Goal: Task Accomplishment & Management: Manage account settings

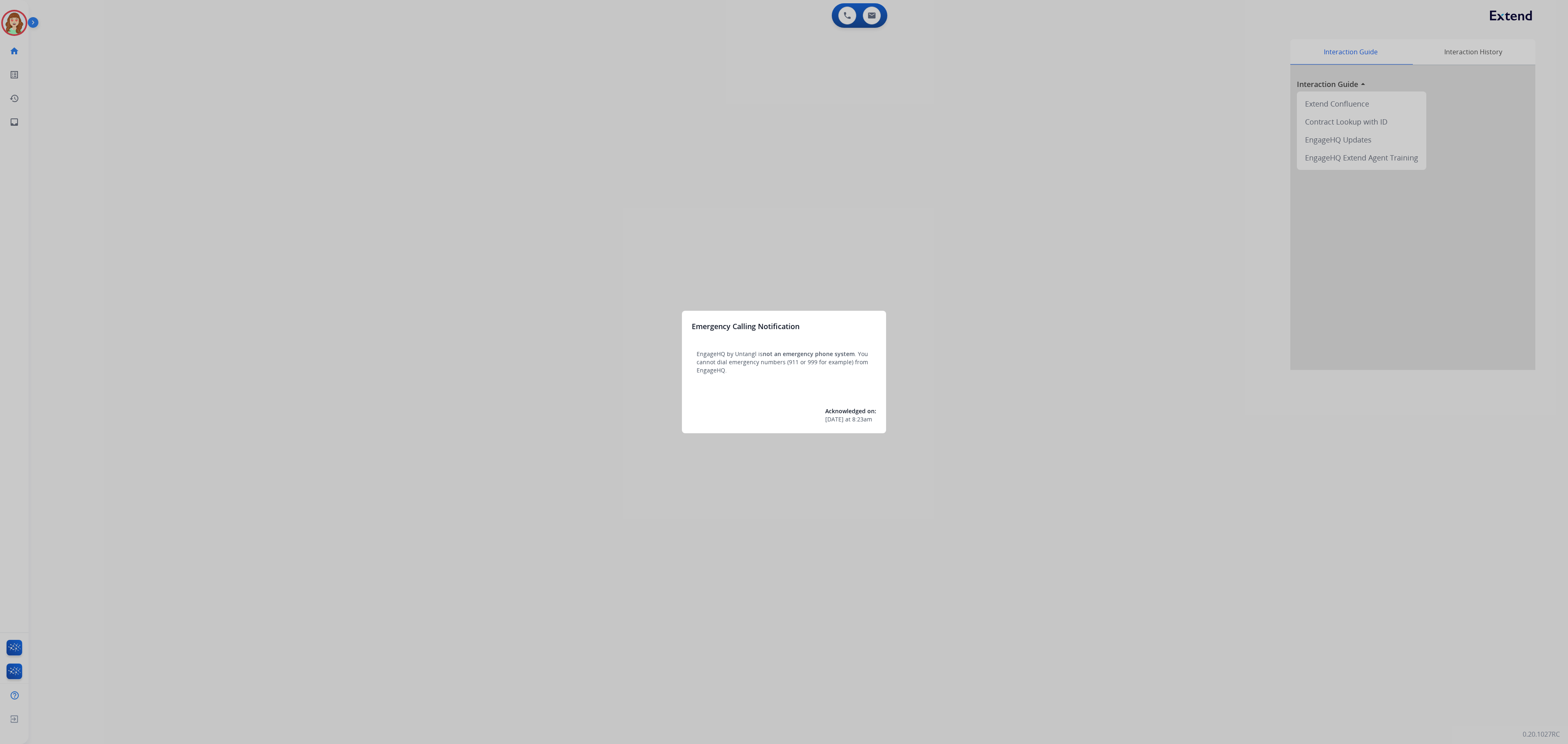
click at [319, 281] on div at bounding box center [784, 372] width 1568 height 744
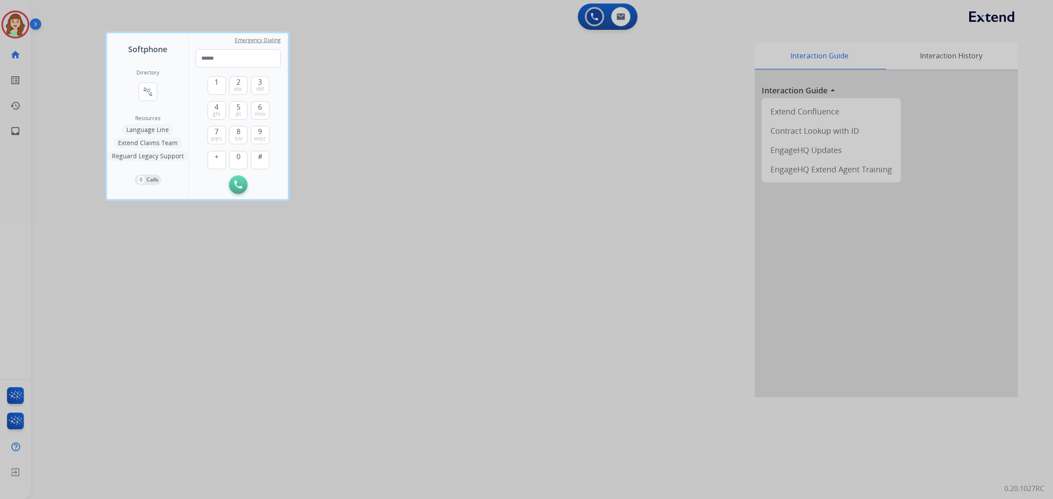
drag, startPoint x: 727, startPoint y: 7, endPoint x: 674, endPoint y: 113, distance: 117.9
click at [590, 330] on div at bounding box center [526, 249] width 1053 height 499
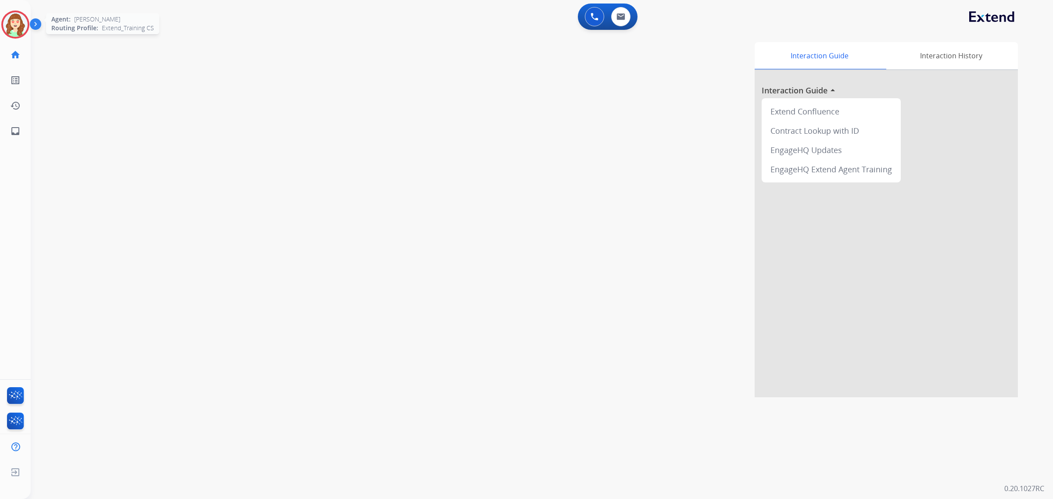
click at [7, 24] on img at bounding box center [15, 24] width 25 height 25
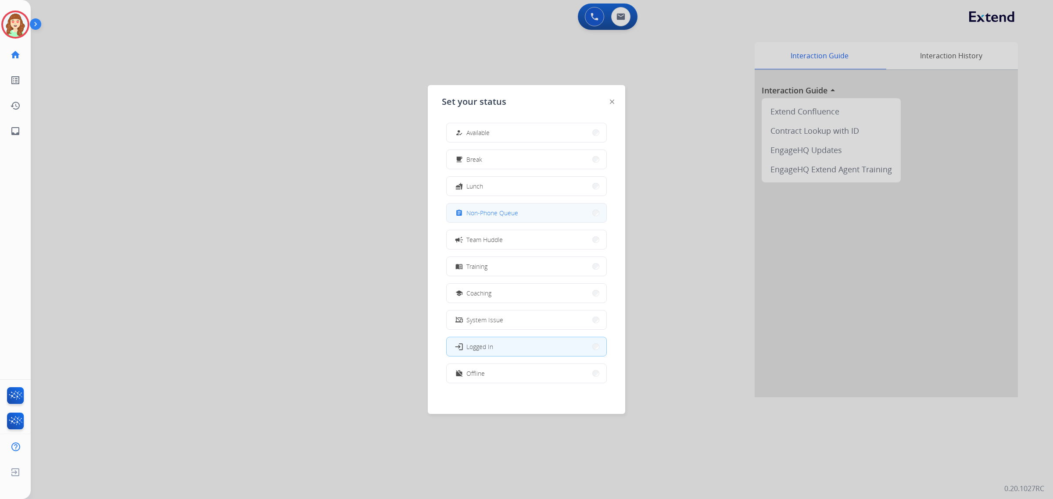
click at [506, 213] on span "Non-Phone Queue" at bounding box center [492, 212] width 52 height 9
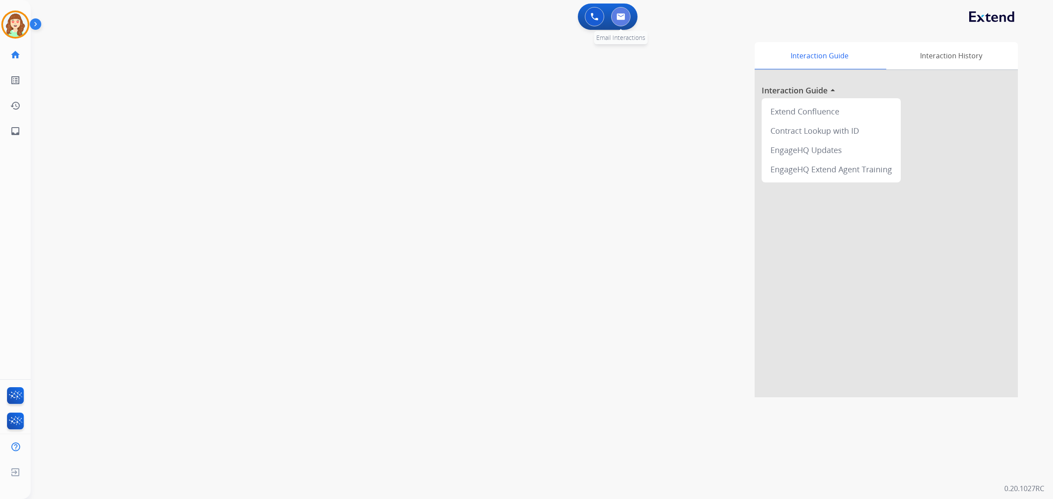
click at [614, 20] on button at bounding box center [620, 16] width 19 height 19
select select "**********"
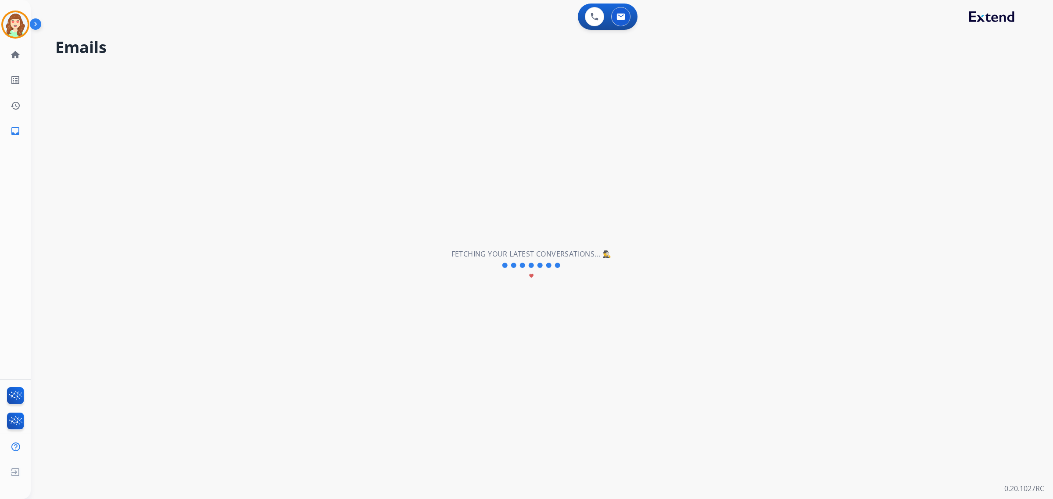
click at [440, 244] on div "**********" at bounding box center [531, 266] width 1001 height 468
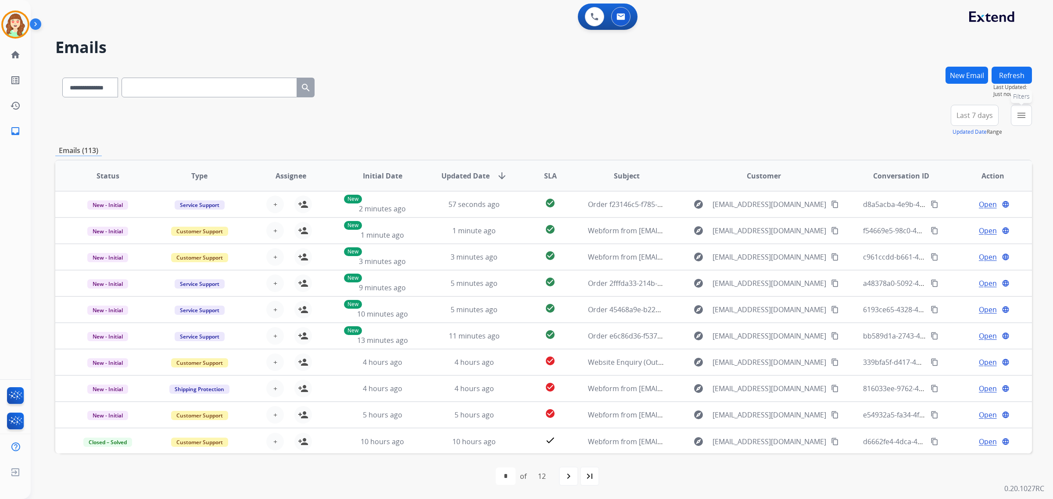
drag, startPoint x: 1014, startPoint y: 120, endPoint x: 1009, endPoint y: 129, distance: 10.2
click at [1014, 120] on button "menu Filters" at bounding box center [1021, 115] width 21 height 21
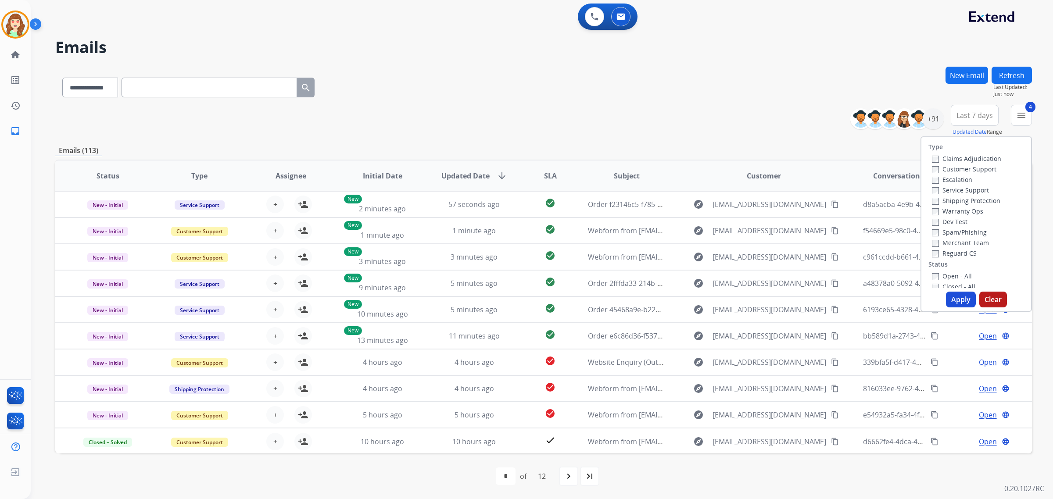
click at [954, 301] on button "Apply" at bounding box center [961, 300] width 30 height 16
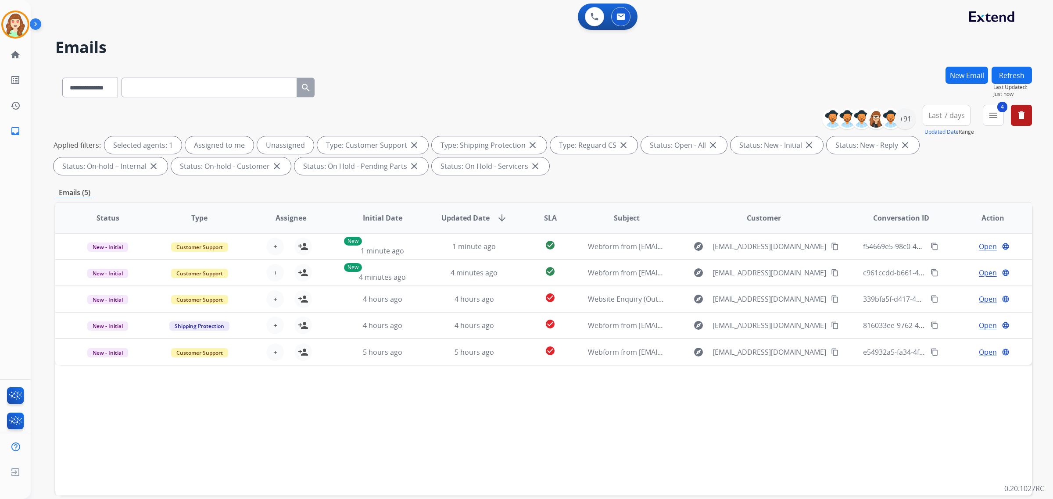
click at [950, 114] on span "Last 7 days" at bounding box center [946, 116] width 36 height 4
click at [940, 221] on div "Last 90 days" at bounding box center [944, 221] width 48 height 13
click at [903, 120] on div "+145" at bounding box center [905, 118] width 21 height 21
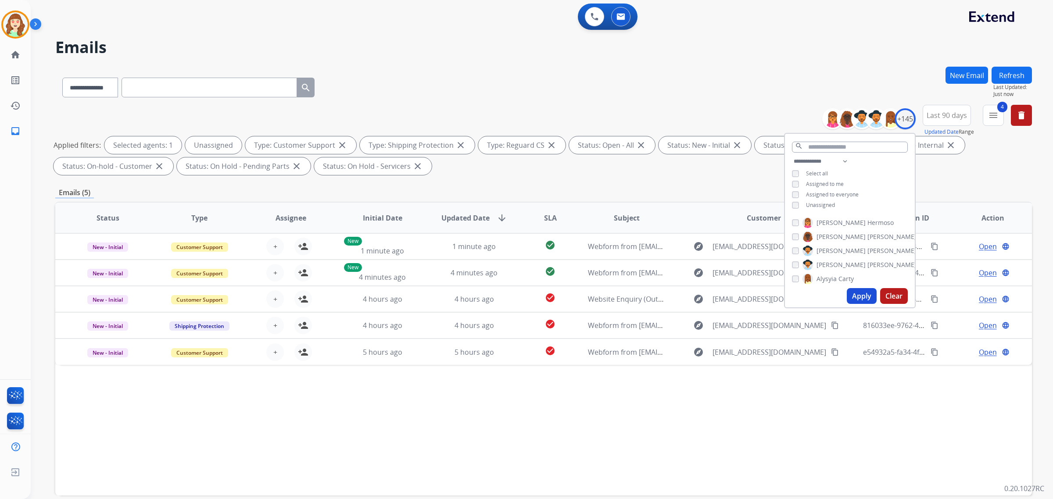
click at [859, 297] on button "Apply" at bounding box center [862, 296] width 30 height 16
drag, startPoint x: 698, startPoint y: 82, endPoint x: 651, endPoint y: 12, distance: 84.0
click at [699, 82] on div "**********" at bounding box center [543, 86] width 977 height 38
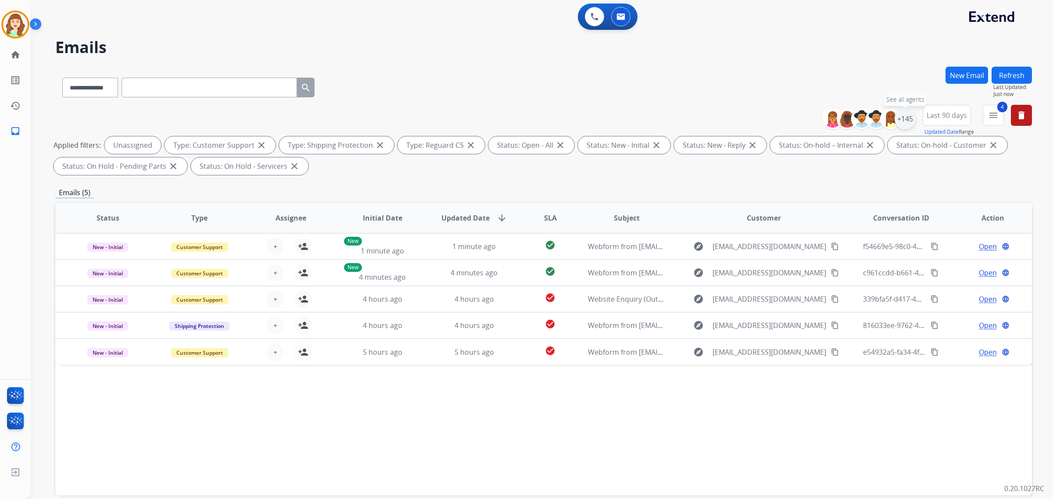
click at [903, 119] on div "+145" at bounding box center [905, 118] width 21 height 21
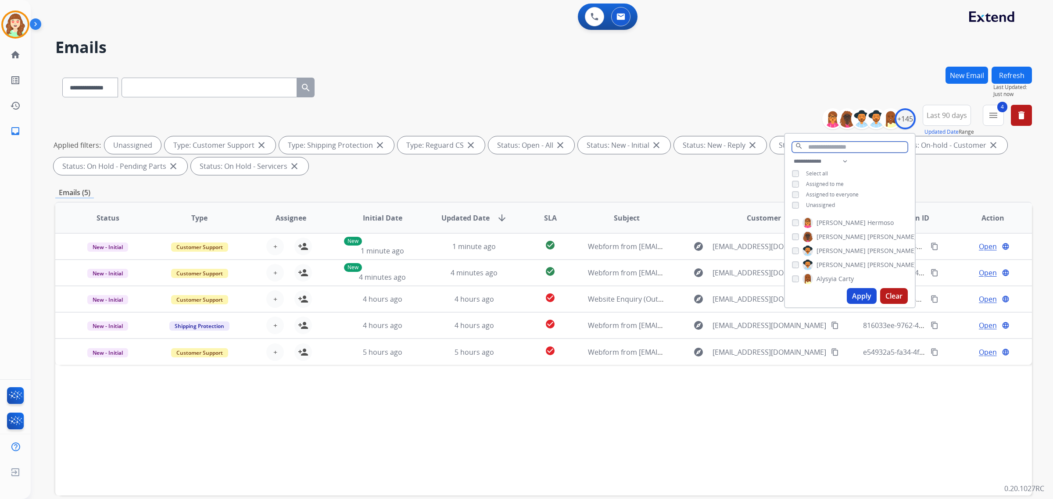
click at [836, 148] on input "text" at bounding box center [850, 147] width 116 height 11
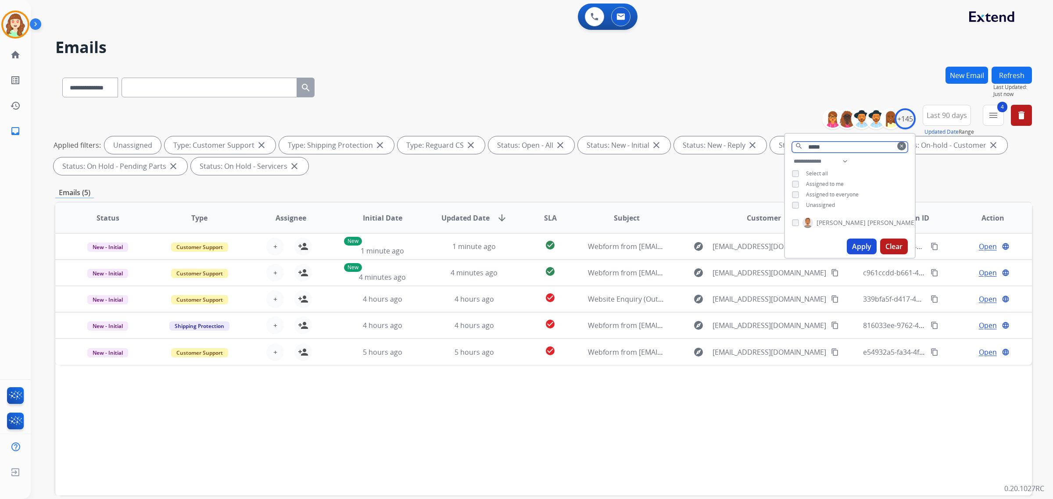
type input "*****"
click at [863, 242] on button "Apply" at bounding box center [862, 247] width 30 height 16
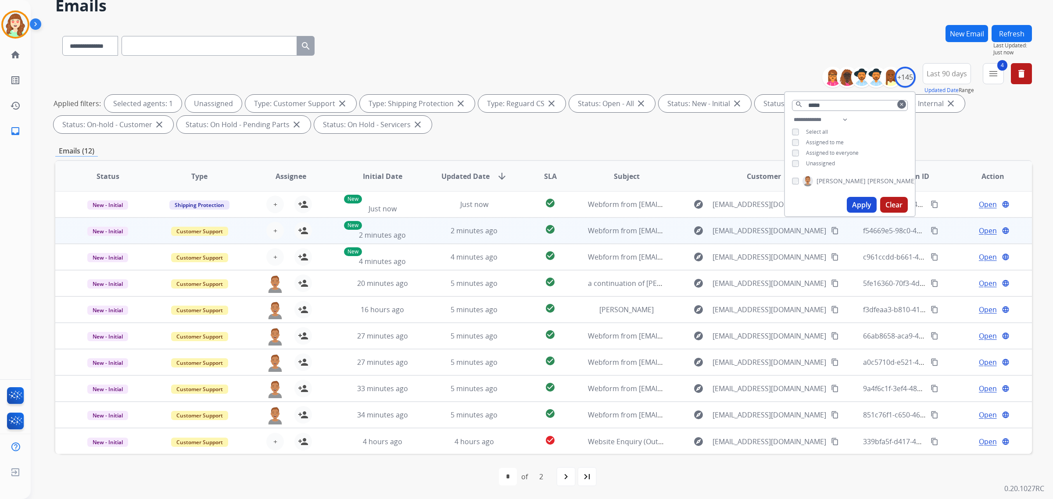
scroll to position [0, 0]
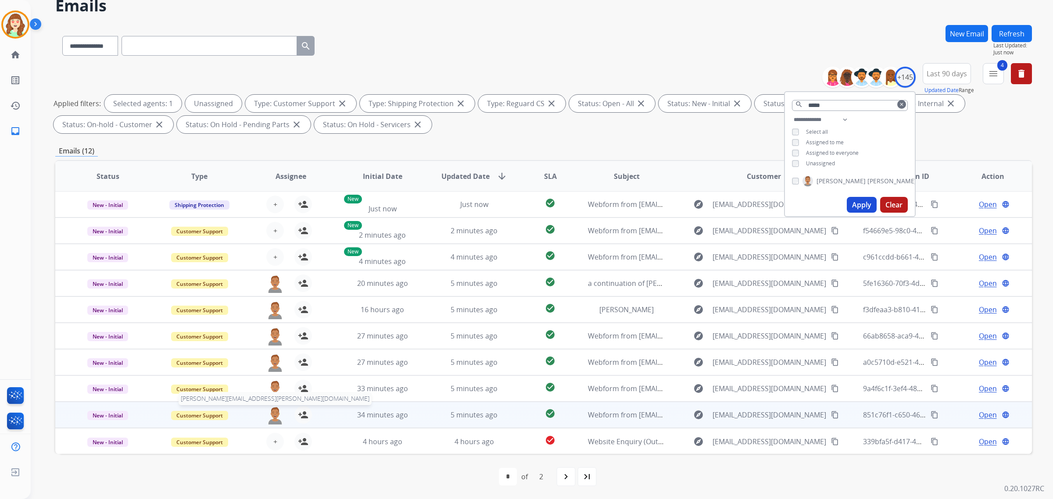
click at [273, 413] on img at bounding box center [275, 415] width 18 height 18
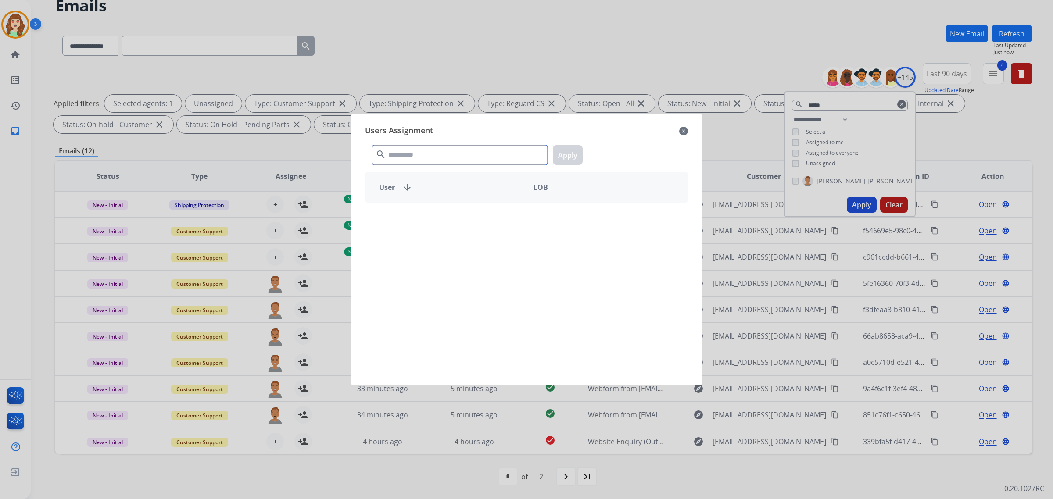
click at [428, 161] on input "text" at bounding box center [460, 155] width 176 height 20
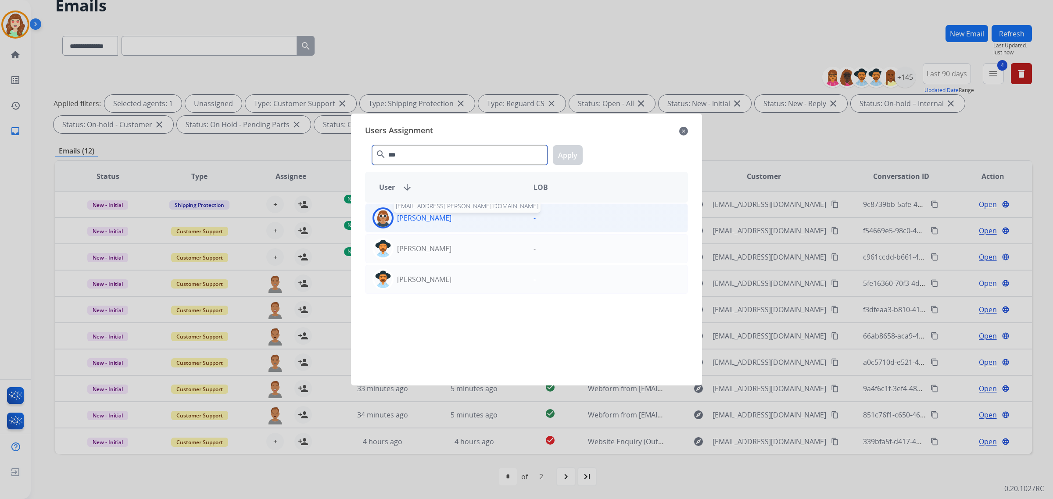
type input "***"
click at [440, 221] on p "[PERSON_NAME]" at bounding box center [424, 218] width 54 height 11
click at [563, 159] on button "Apply" at bounding box center [568, 155] width 30 height 20
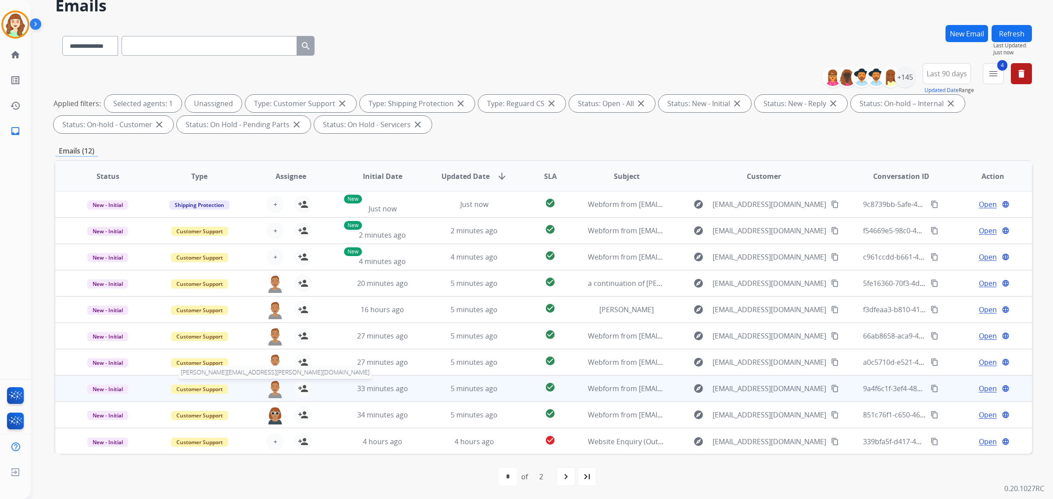
click at [275, 385] on img at bounding box center [275, 389] width 18 height 18
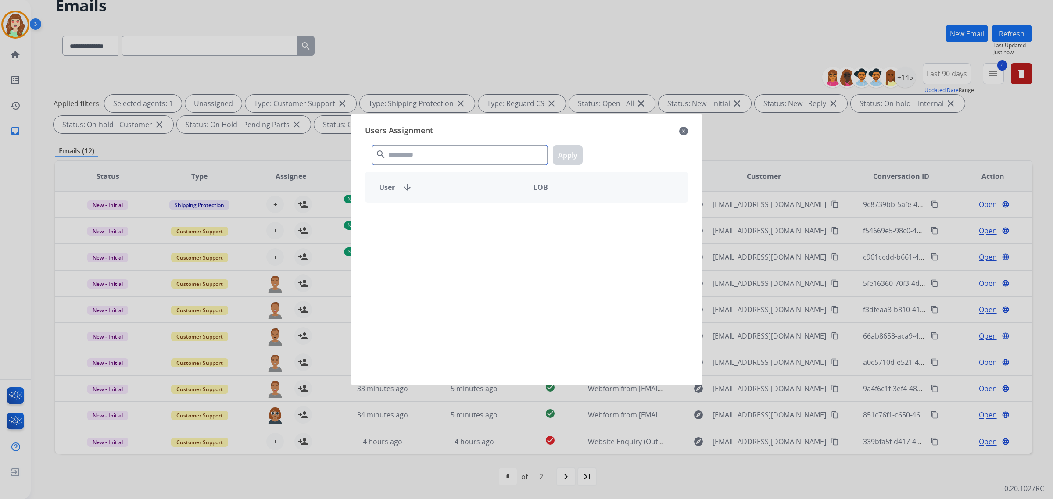
click at [507, 154] on input "text" at bounding box center [460, 155] width 176 height 20
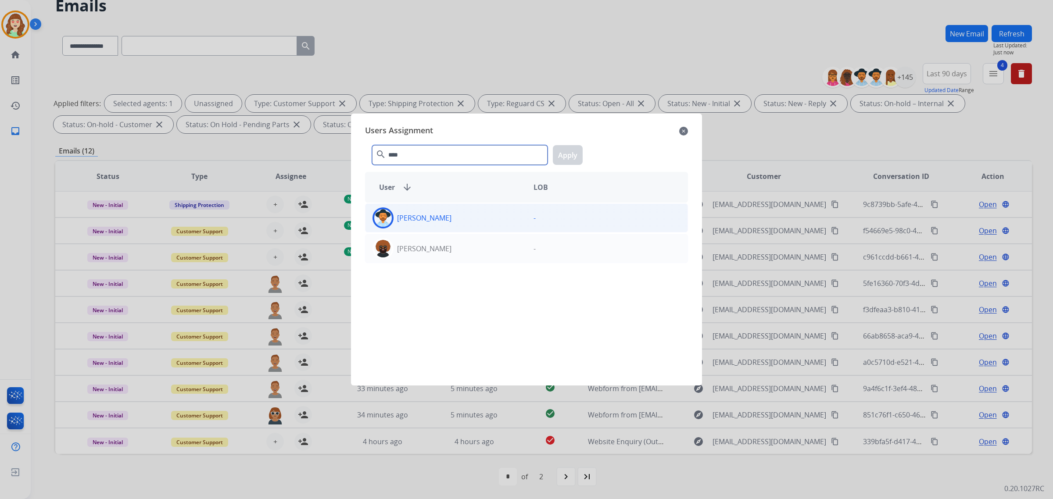
type input "****"
click at [471, 216] on div "[PERSON_NAME]" at bounding box center [446, 218] width 161 height 21
click at [558, 158] on button "Apply" at bounding box center [568, 155] width 30 height 20
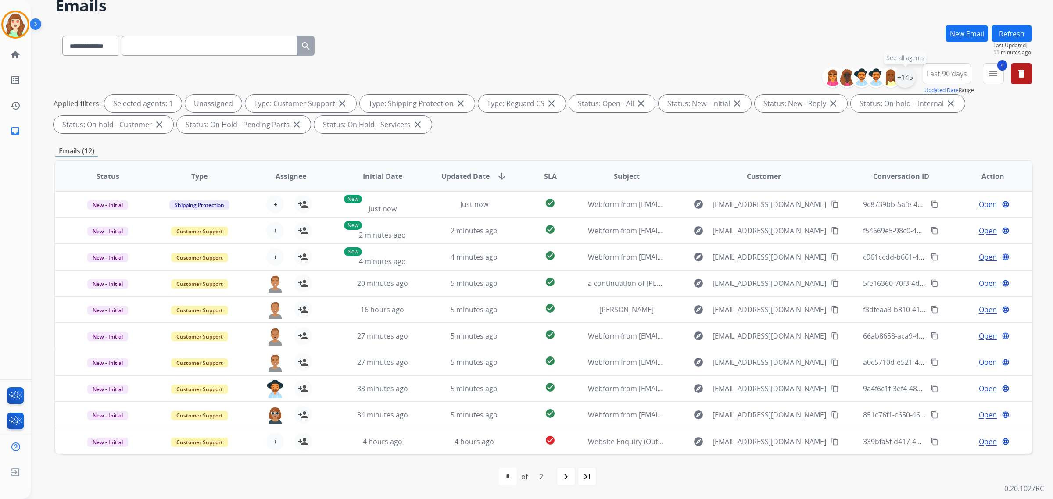
click at [911, 77] on div "+145" at bounding box center [905, 77] width 21 height 21
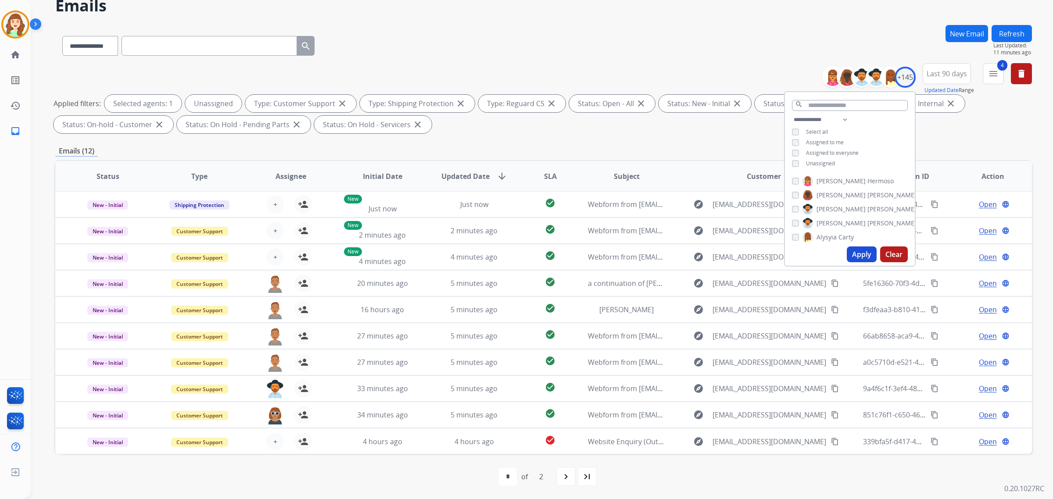
click at [908, 259] on div "Apply Clear" at bounding box center [850, 254] width 130 height 23
click at [900, 253] on button "Clear" at bounding box center [894, 255] width 28 height 16
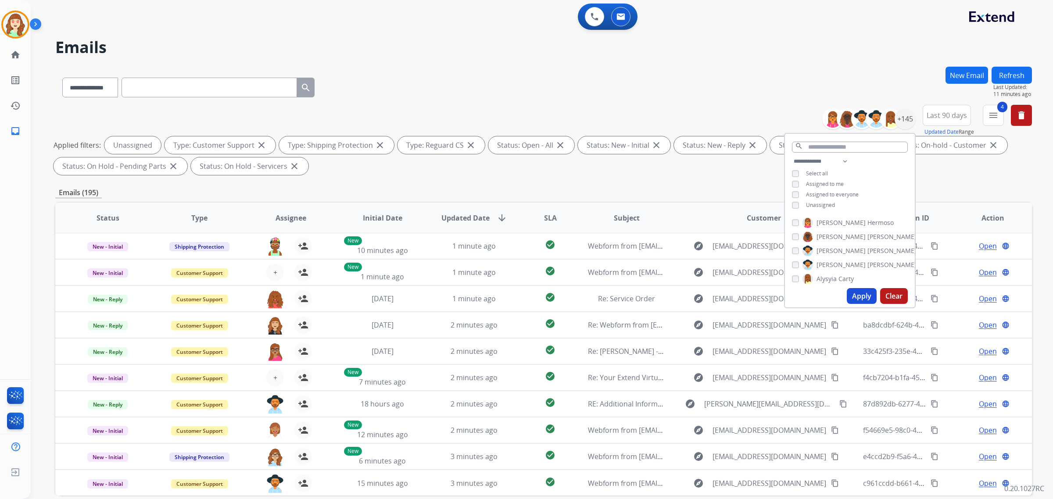
click at [861, 290] on button "Apply" at bounding box center [862, 296] width 30 height 16
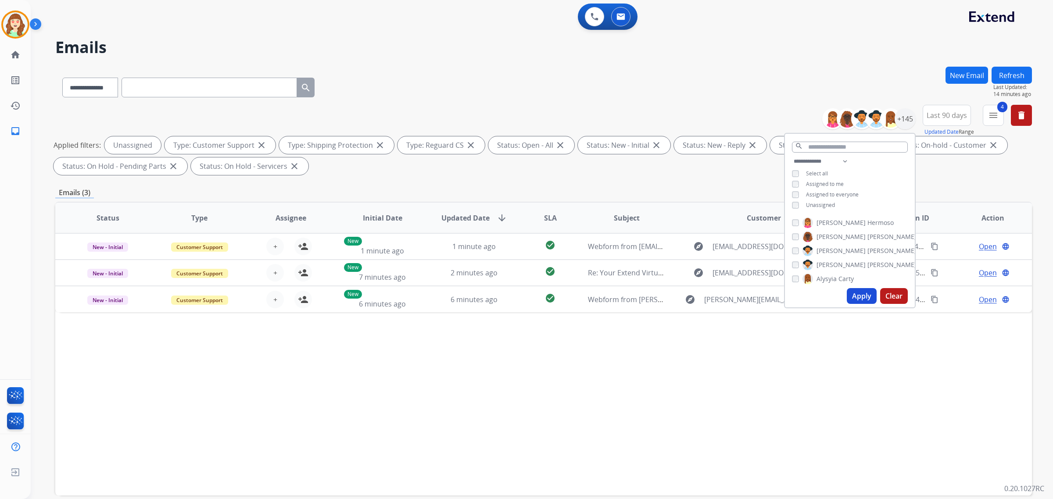
drag, startPoint x: 444, startPoint y: 124, endPoint x: 246, endPoint y: 6, distance: 230.4
click at [444, 124] on div "**********" at bounding box center [543, 142] width 977 height 74
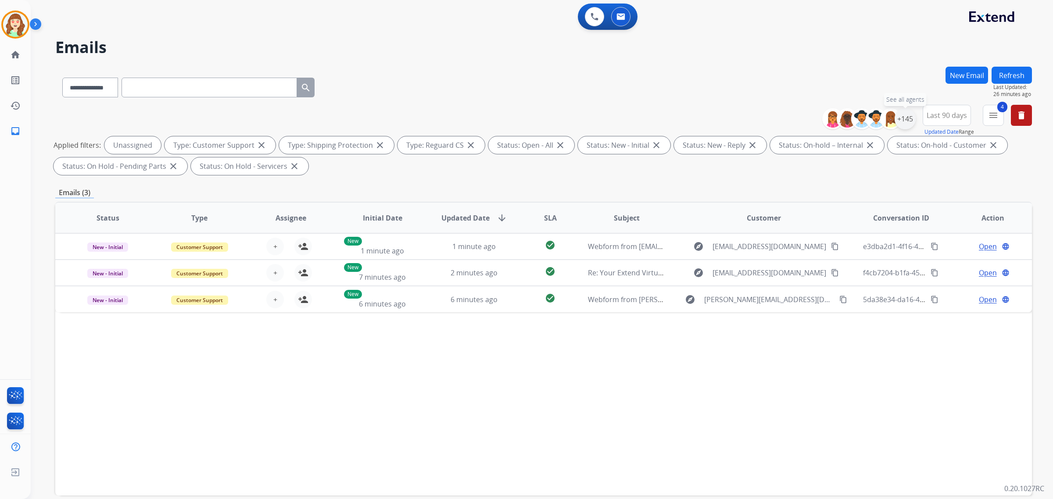
click at [906, 127] on div "+145" at bounding box center [905, 118] width 21 height 21
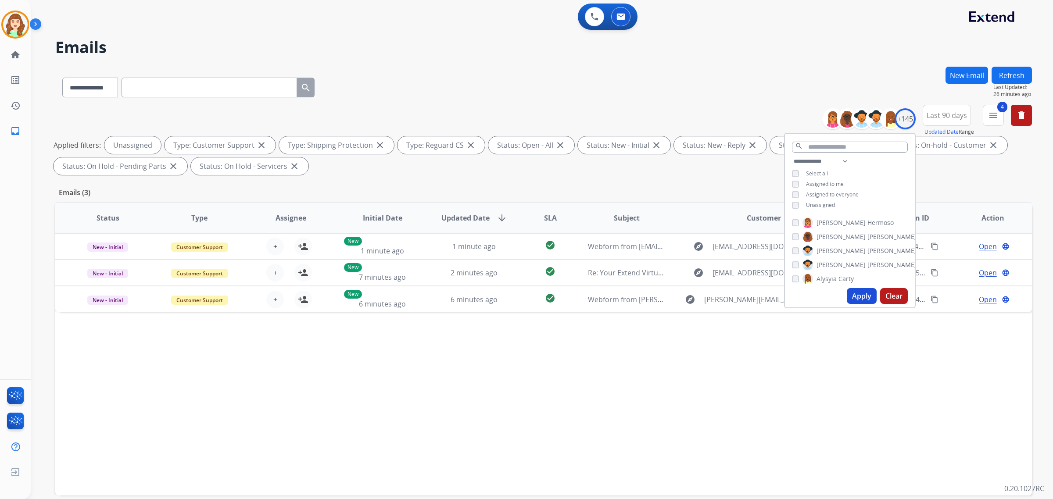
click at [795, 189] on div "**********" at bounding box center [850, 184] width 130 height 56
click at [792, 196] on div "**********" at bounding box center [850, 184] width 130 height 56
click at [852, 297] on button "Apply" at bounding box center [862, 296] width 30 height 16
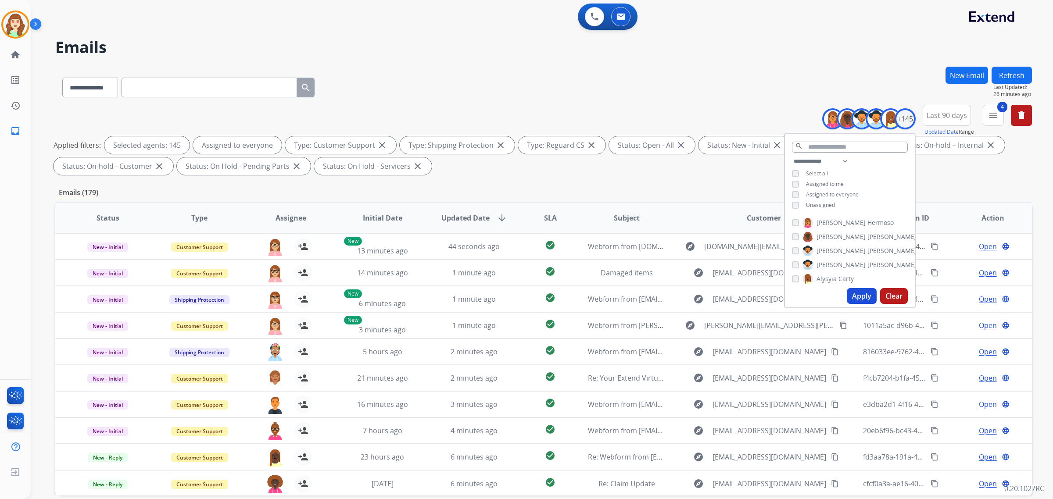
scroll to position [42, 0]
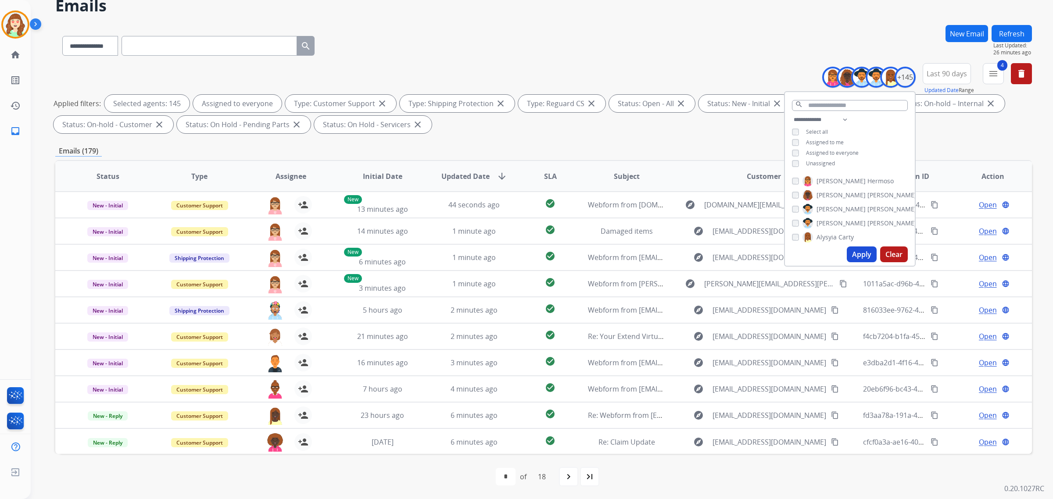
click at [853, 284] on td "1011a5ac-d96b-4f39-ab5e-51bcd12b8a24 content_copy" at bounding box center [895, 284] width 92 height 26
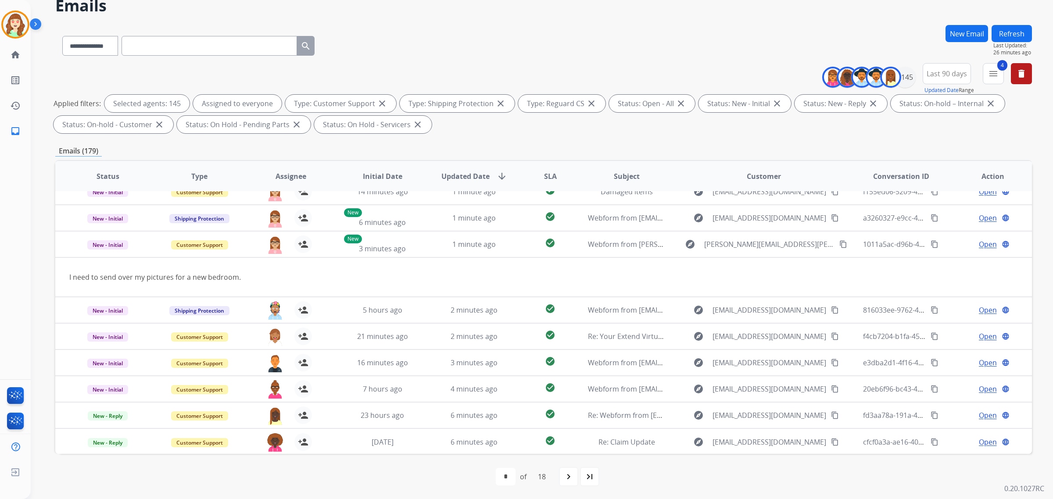
scroll to position [0, 0]
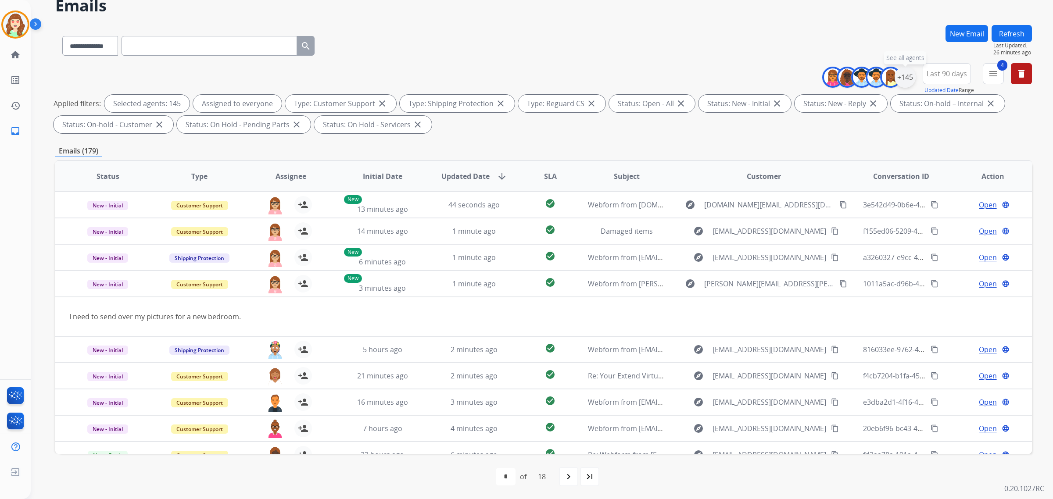
click at [903, 77] on div "+145" at bounding box center [905, 77] width 21 height 21
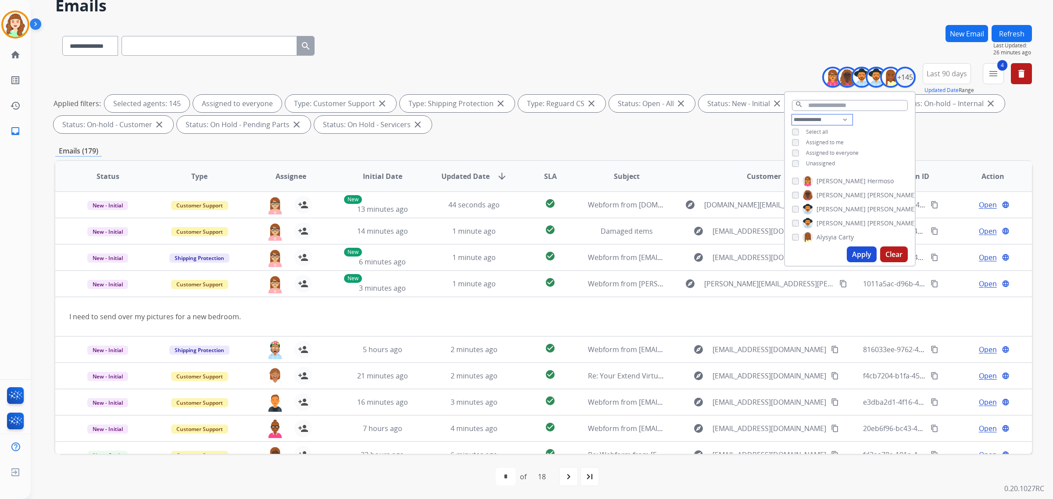
click at [830, 115] on select "**********" at bounding box center [822, 120] width 61 height 11
select select "**********"
click at [792, 115] on select "**********" at bounding box center [822, 120] width 61 height 11
click at [850, 253] on button "Apply" at bounding box center [862, 255] width 30 height 16
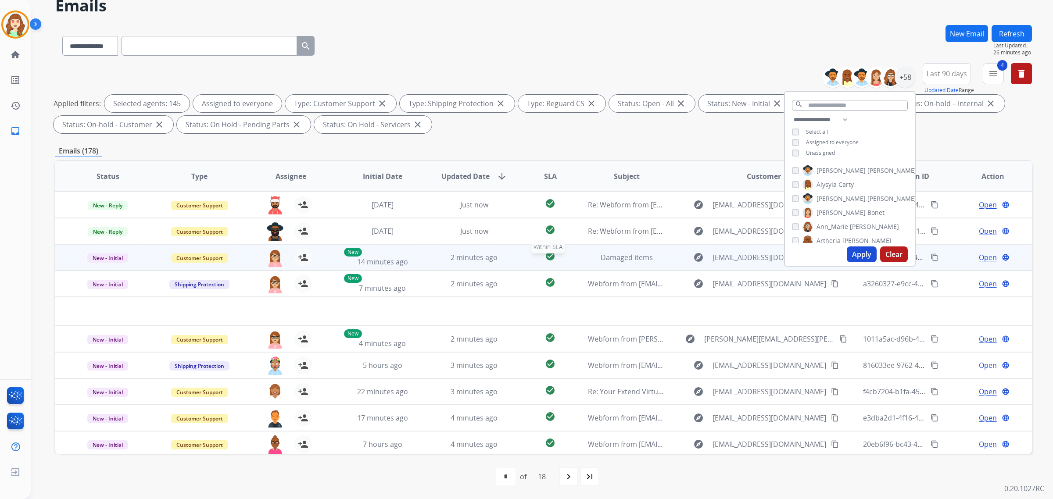
scroll to position [29, 0]
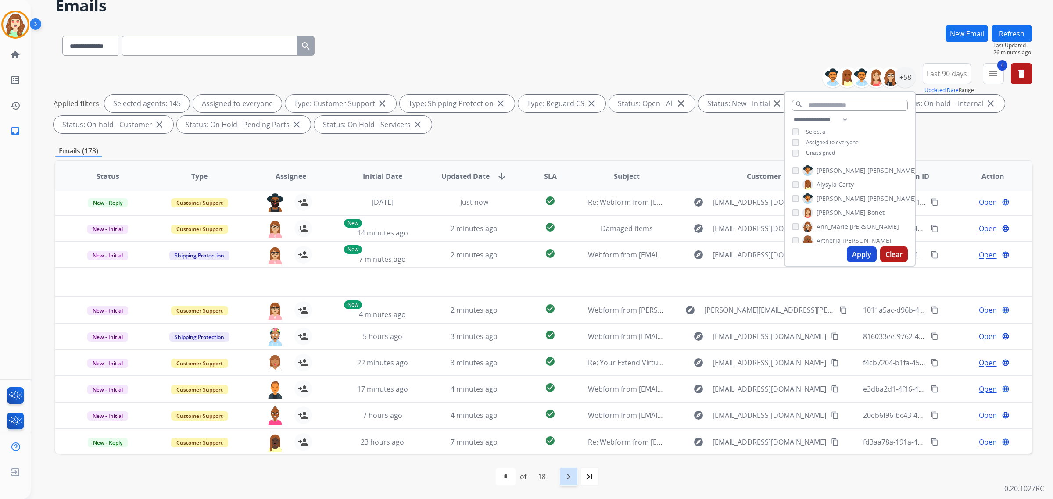
click at [563, 479] on div "navigate_next" at bounding box center [568, 476] width 19 height 19
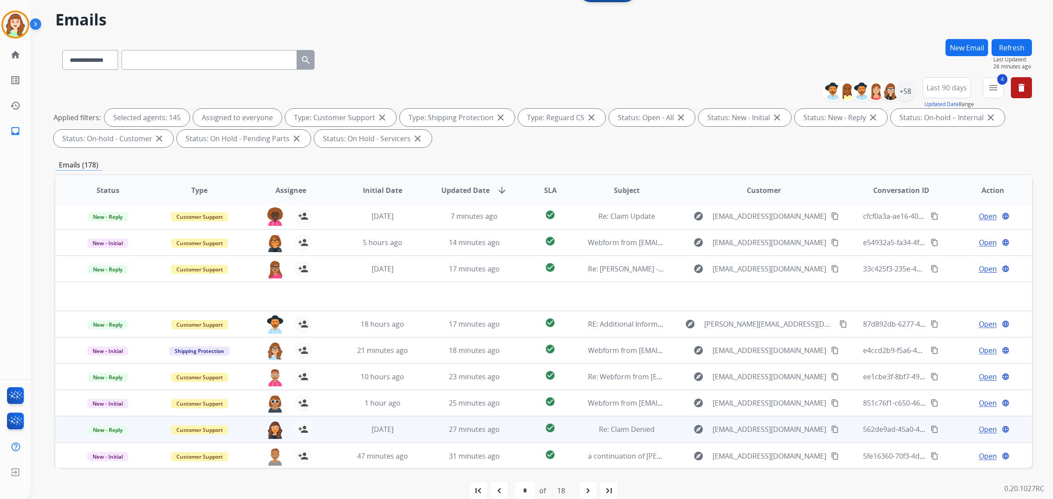
scroll to position [42, 0]
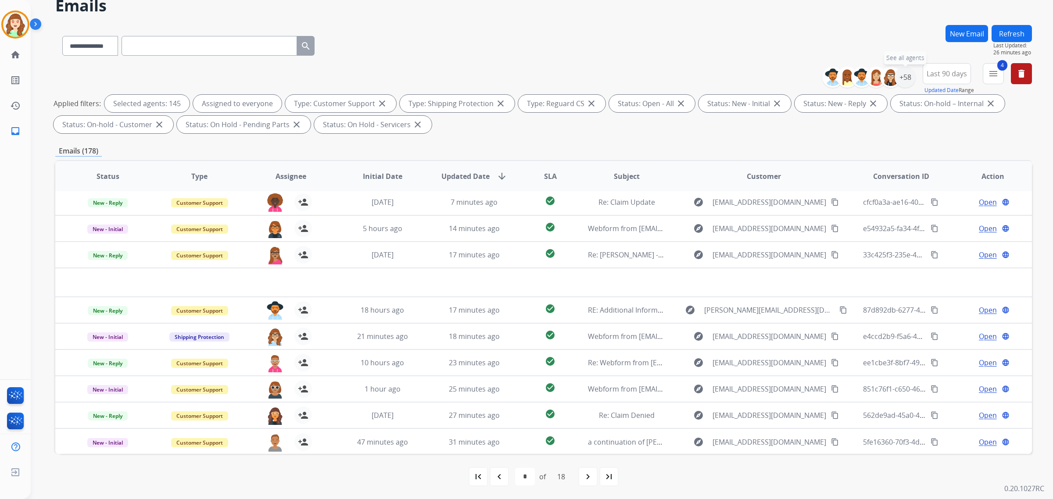
drag, startPoint x: 901, startPoint y: 75, endPoint x: 900, endPoint y: 90, distance: 14.9
click at [900, 79] on div "+58" at bounding box center [905, 77] width 21 height 21
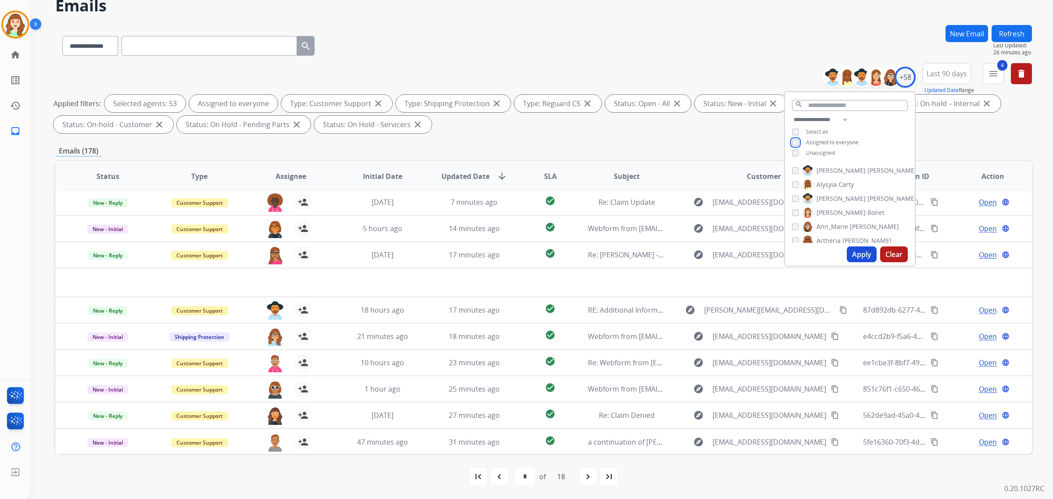
click at [859, 158] on div "**********" at bounding box center [850, 138] width 130 height 46
click at [894, 252] on button "Clear" at bounding box center [894, 255] width 28 height 16
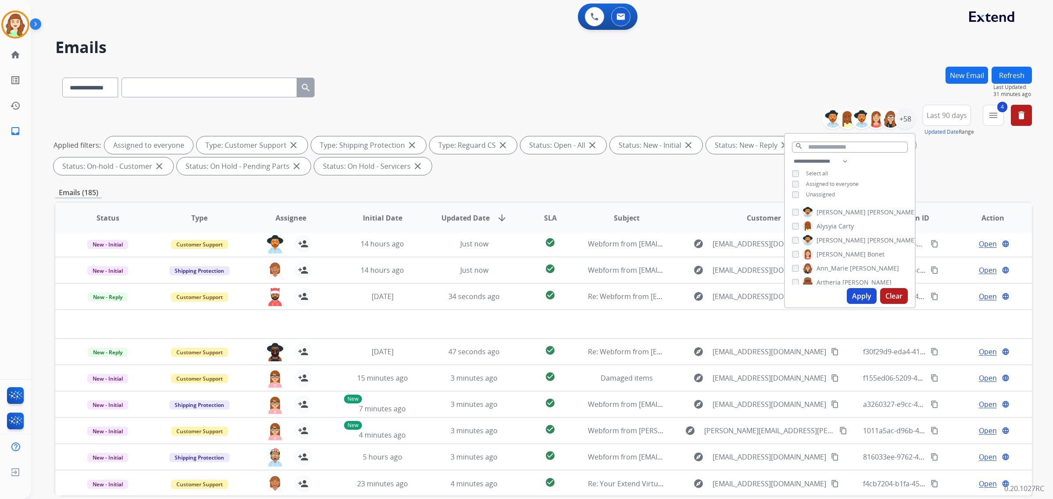
click at [865, 295] on button "Apply" at bounding box center [862, 296] width 30 height 16
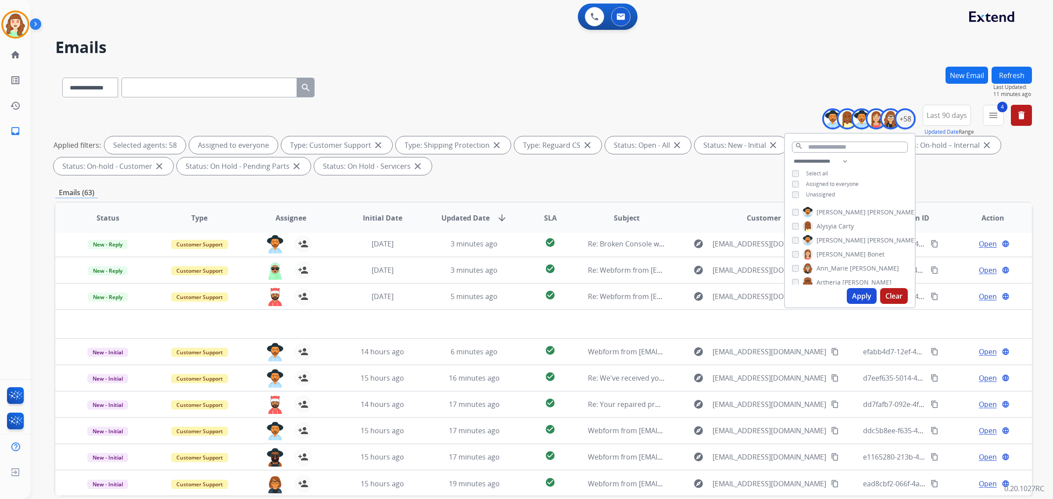
click at [642, 91] on div "**********" at bounding box center [543, 86] width 977 height 38
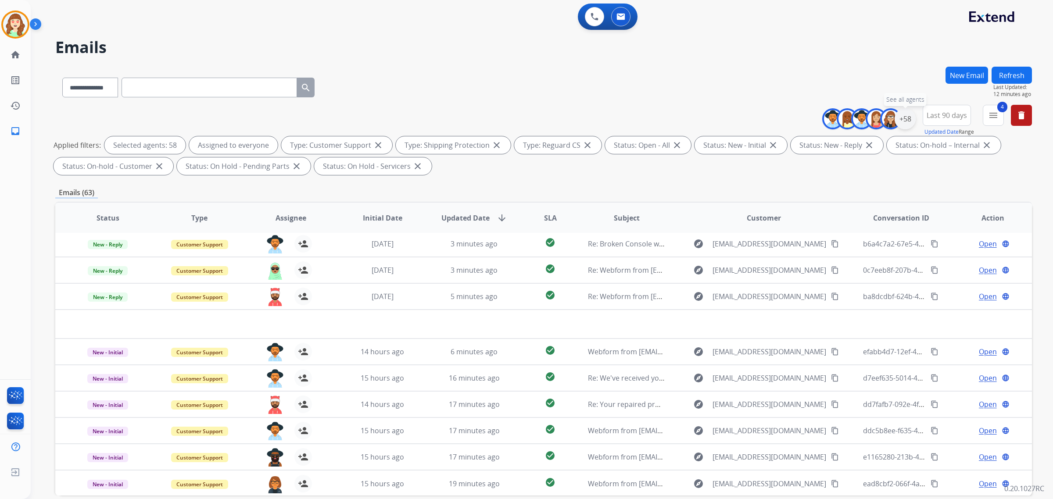
click at [909, 115] on div "+58" at bounding box center [905, 118] width 21 height 21
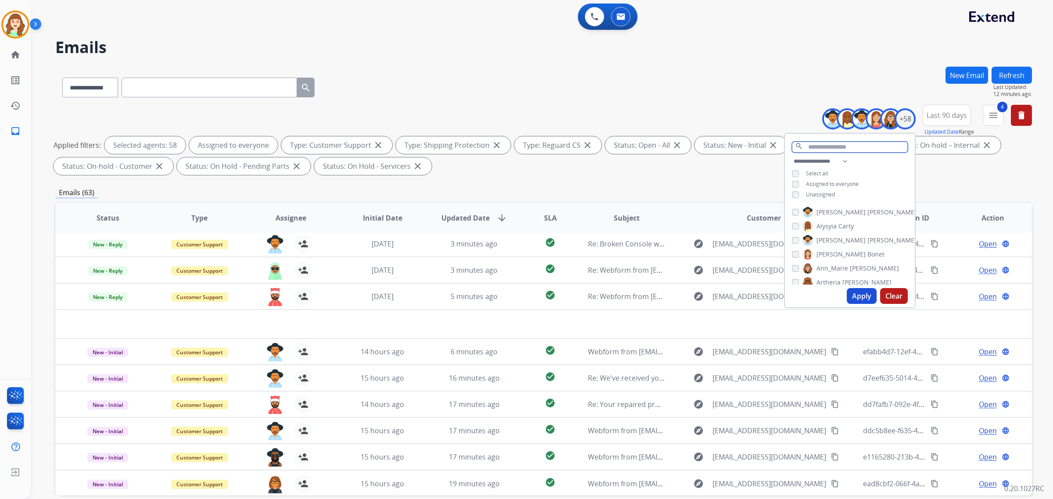
click at [822, 150] on input "text" at bounding box center [850, 147] width 116 height 11
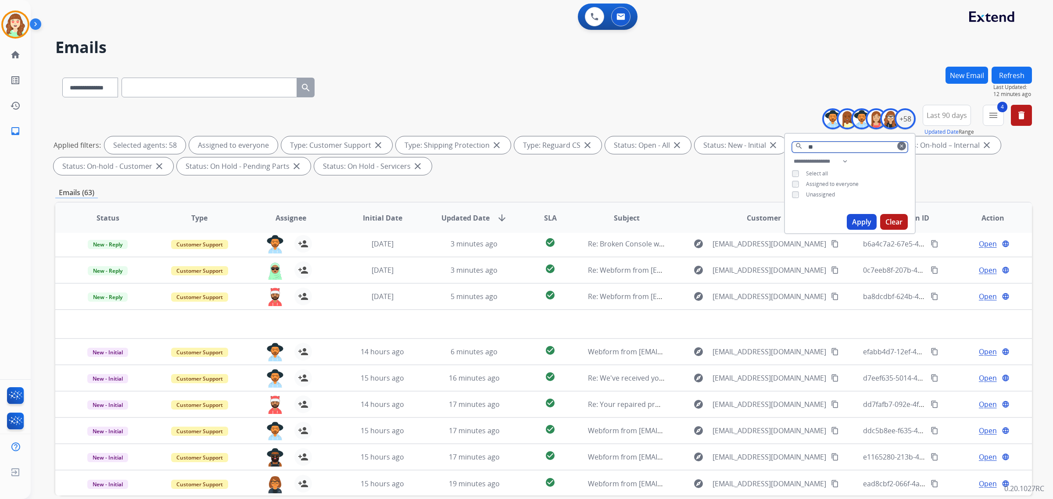
type input "*"
drag, startPoint x: 854, startPoint y: 230, endPoint x: 578, endPoint y: 198, distance: 278.3
click at [855, 230] on button "Apply" at bounding box center [862, 236] width 30 height 16
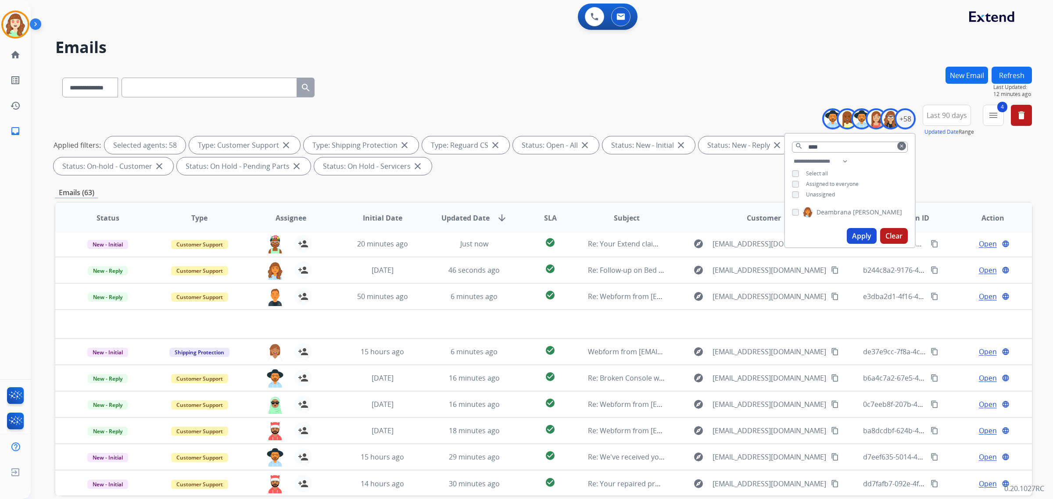
click at [447, 68] on div "**********" at bounding box center [543, 86] width 977 height 38
click at [905, 121] on div "+58" at bounding box center [905, 118] width 21 height 21
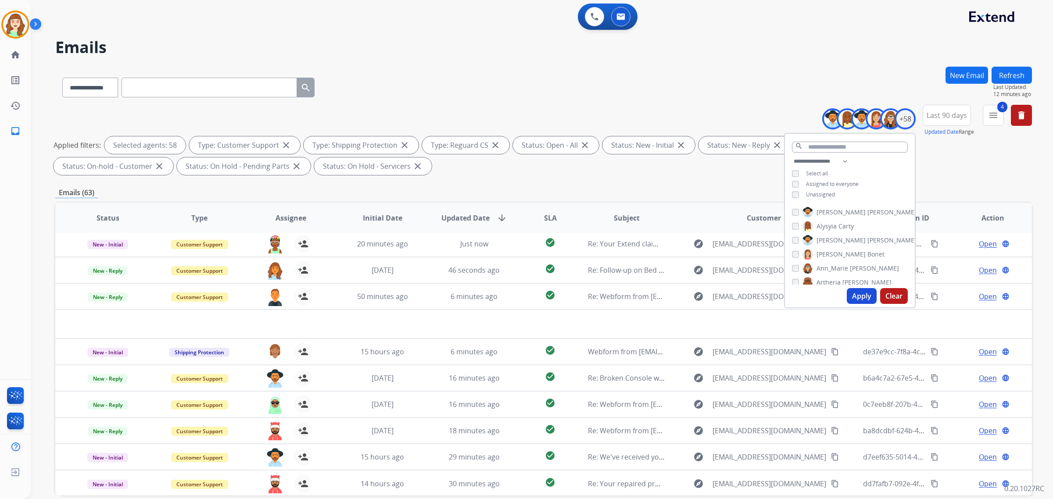
drag, startPoint x: 896, startPoint y: 295, endPoint x: 907, endPoint y: 303, distance: 13.3
click at [903, 300] on button "Clear" at bounding box center [894, 296] width 28 height 16
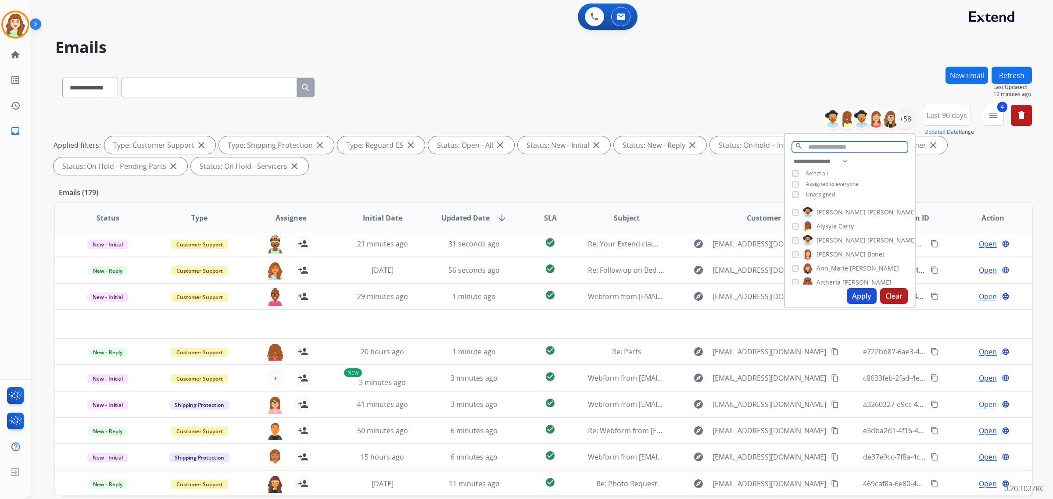
click at [853, 147] on input "text" at bounding box center [850, 147] width 116 height 11
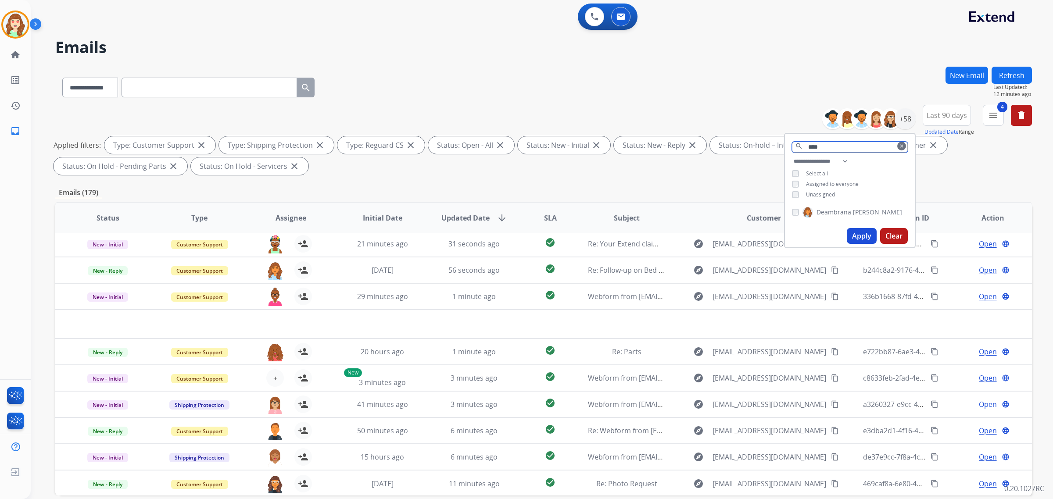
type input "****"
click at [864, 236] on button "Apply" at bounding box center [862, 236] width 30 height 16
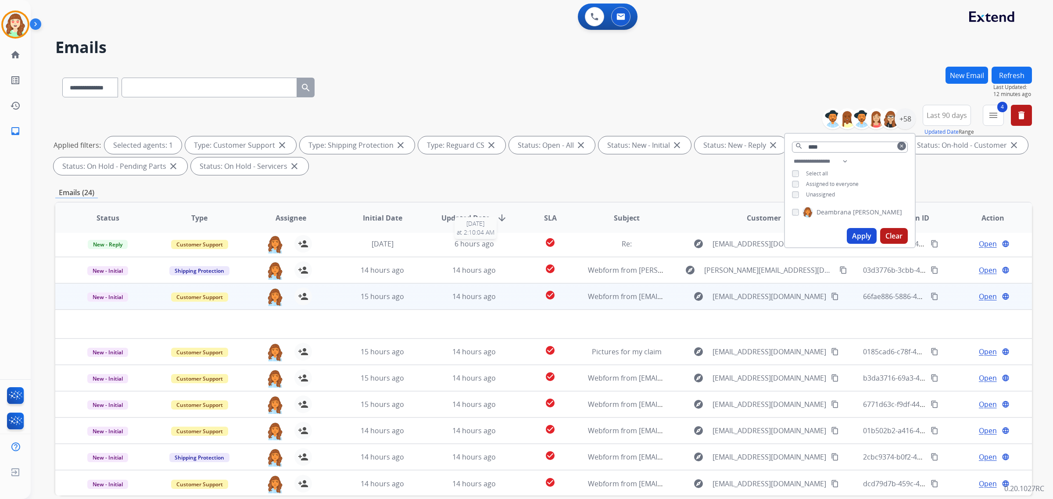
scroll to position [42, 0]
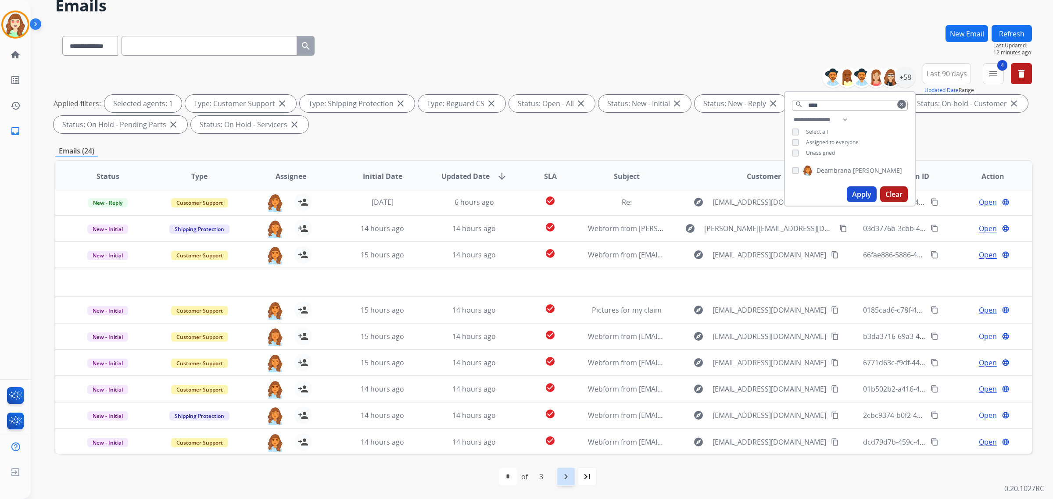
click at [568, 475] on mat-icon "navigate_next" at bounding box center [566, 477] width 11 height 11
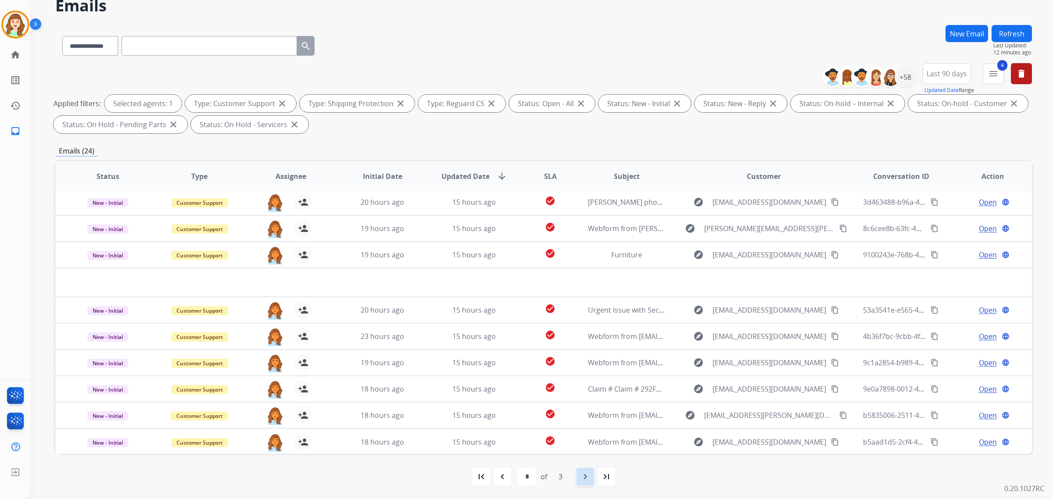
click at [582, 477] on mat-icon "navigate_next" at bounding box center [585, 477] width 11 height 11
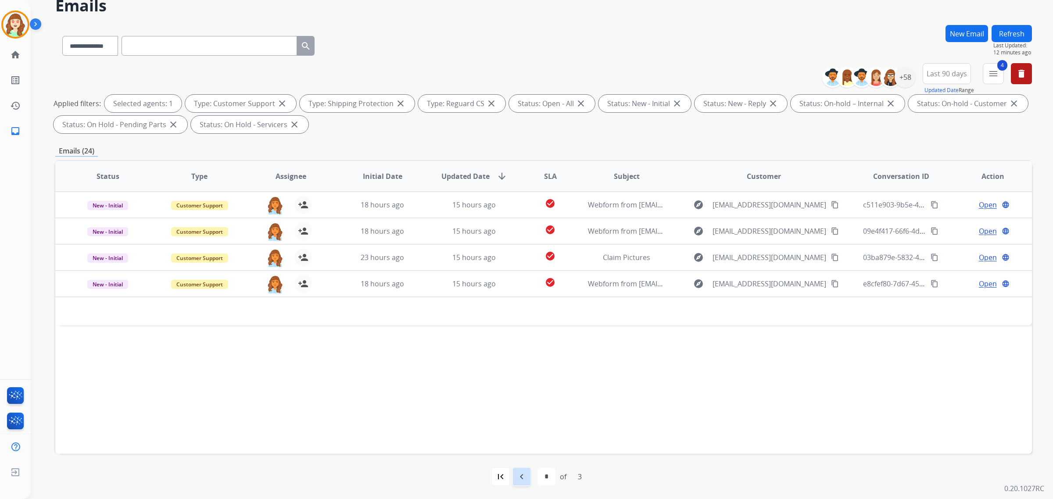
click at [519, 484] on div "navigate_before" at bounding box center [521, 476] width 19 height 19
select select "*"
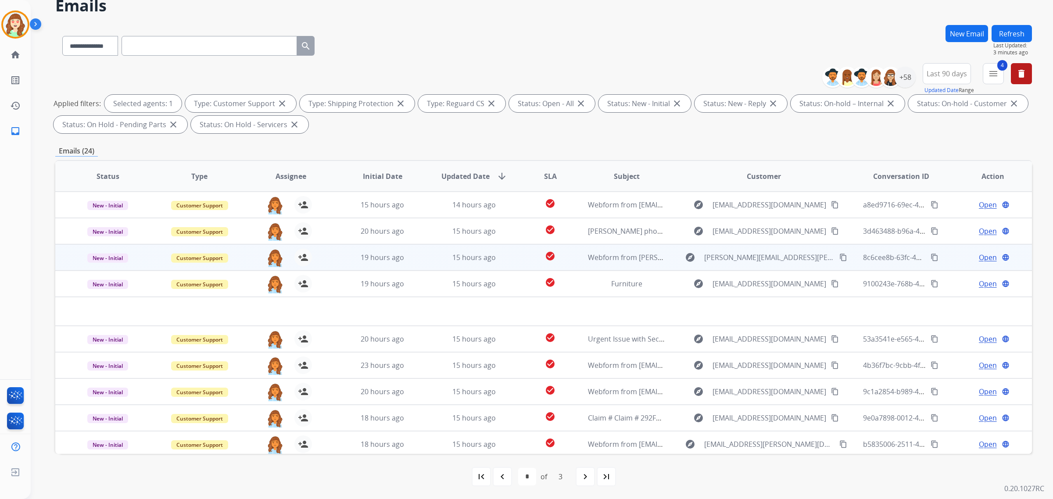
scroll to position [29, 0]
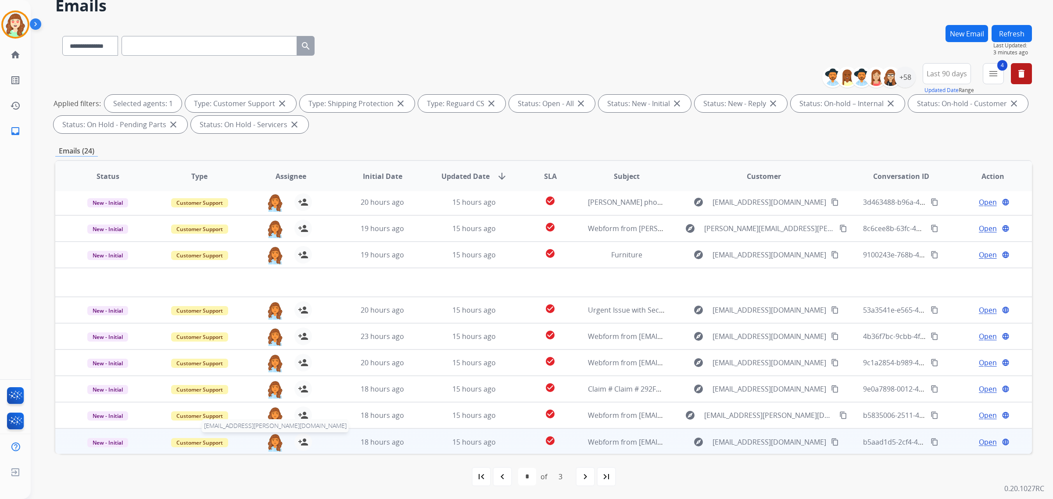
click at [273, 442] on img at bounding box center [275, 443] width 18 height 18
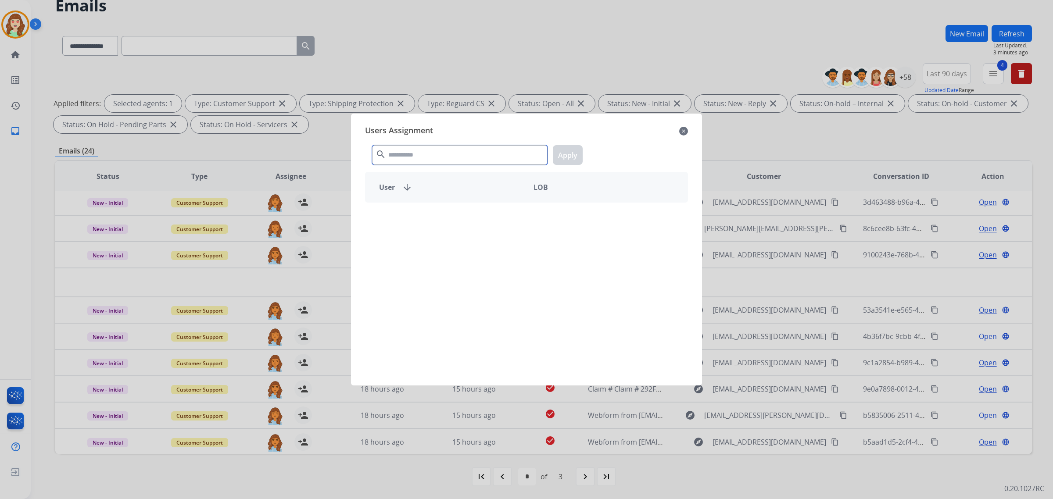
click at [455, 158] on input "text" at bounding box center [460, 155] width 176 height 20
type input "*****"
click at [435, 214] on p "Kenya [GEOGRAPHIC_DATA]" at bounding box center [443, 218] width 92 height 11
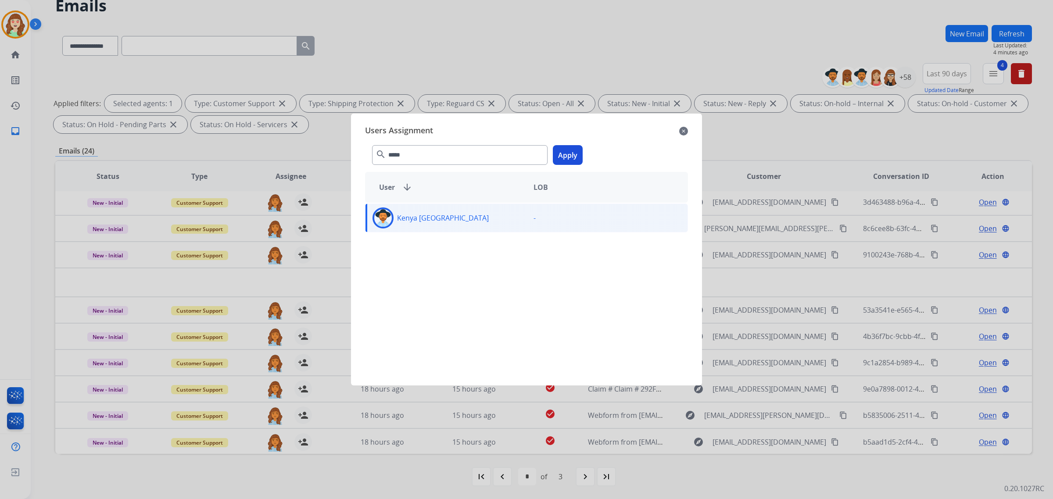
click at [572, 151] on button "Apply" at bounding box center [568, 155] width 30 height 20
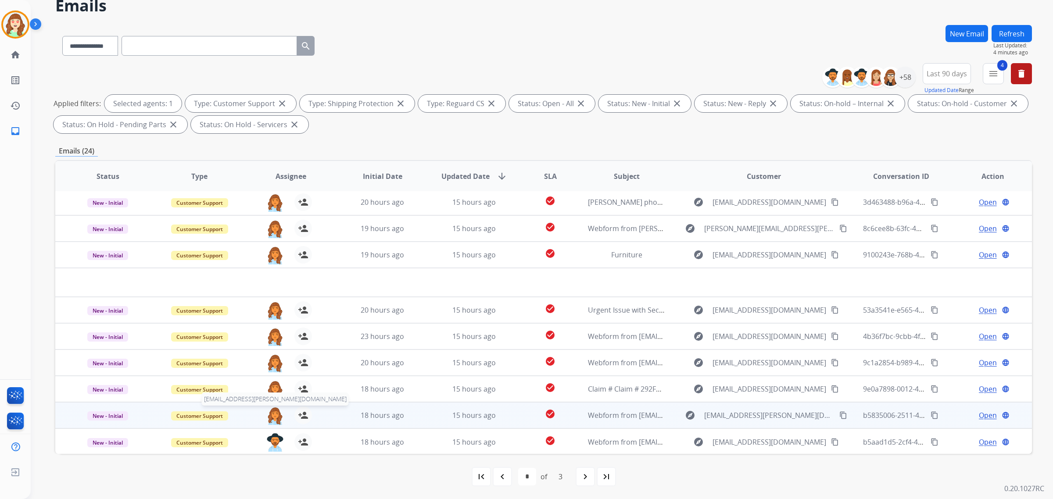
click at [270, 414] on img at bounding box center [275, 416] width 18 height 18
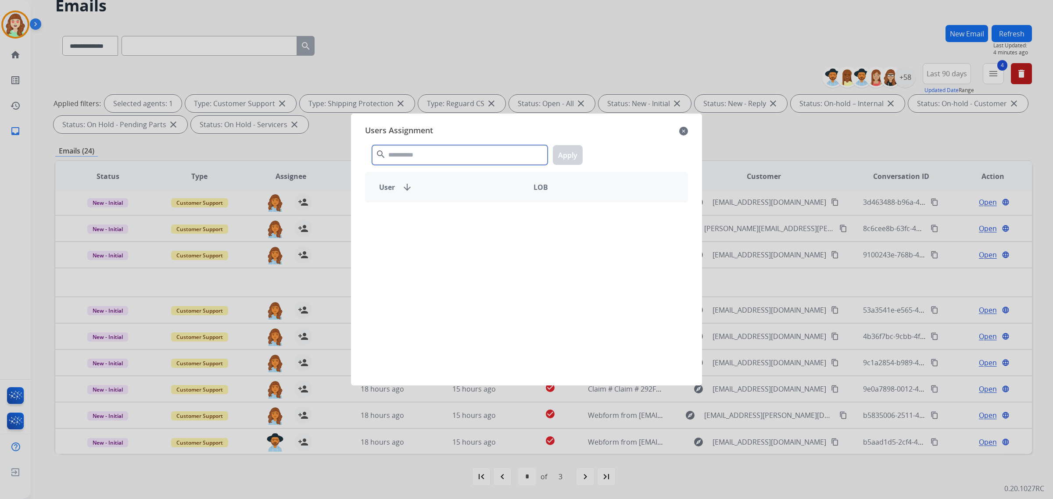
drag, startPoint x: 398, startPoint y: 154, endPoint x: 407, endPoint y: 139, distance: 17.2
click at [401, 151] on input "text" at bounding box center [460, 155] width 176 height 20
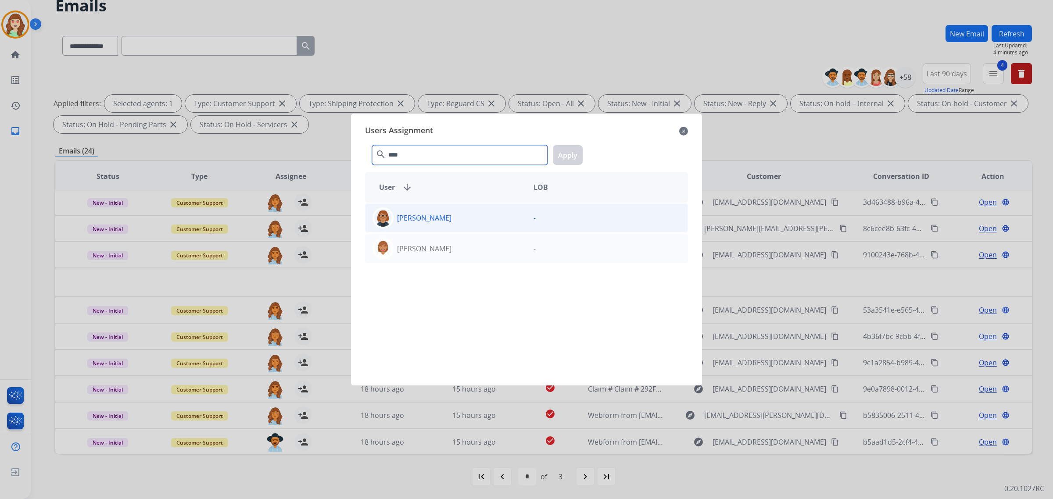
type input "****"
click at [469, 218] on div "[PERSON_NAME]" at bounding box center [446, 218] width 161 height 21
drag, startPoint x: 565, startPoint y: 151, endPoint x: 499, endPoint y: 181, distance: 72.2
click at [565, 150] on button "Apply" at bounding box center [568, 155] width 30 height 20
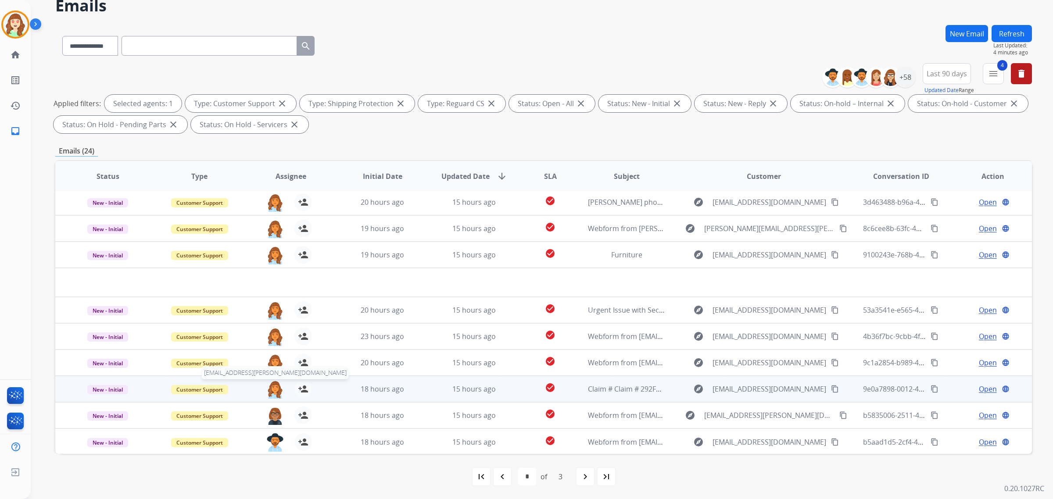
click at [276, 387] on img at bounding box center [275, 389] width 18 height 18
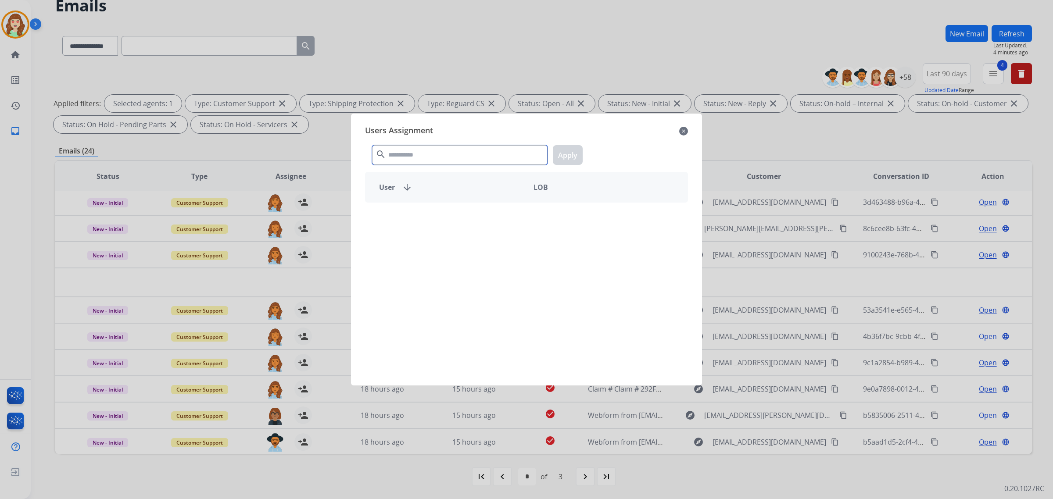
drag, startPoint x: 475, startPoint y: 151, endPoint x: 481, endPoint y: 141, distance: 11.2
click at [477, 146] on input "text" at bounding box center [460, 155] width 176 height 20
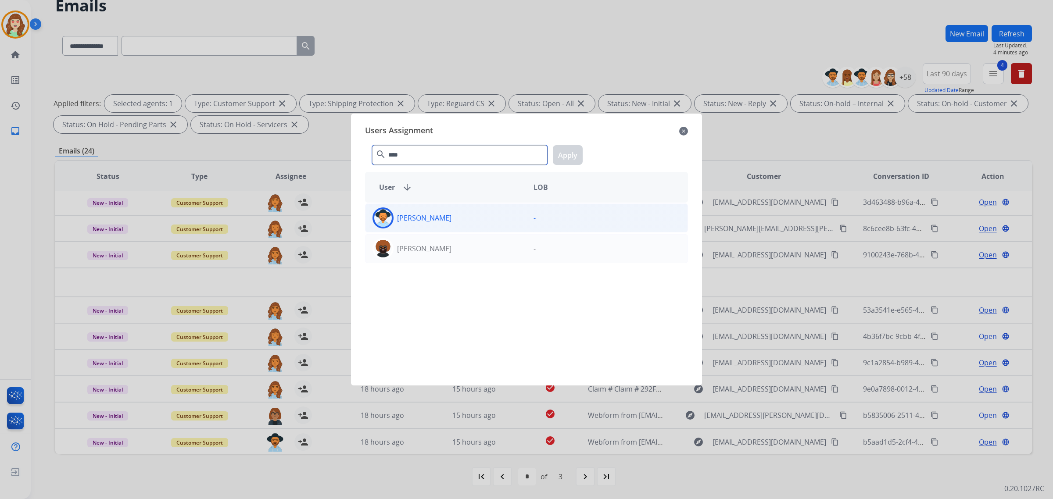
type input "****"
click at [421, 211] on div "[PERSON_NAME]" at bounding box center [446, 218] width 161 height 21
drag, startPoint x: 570, startPoint y: 154, endPoint x: 297, endPoint y: 255, distance: 292.0
click at [570, 153] on button "Apply" at bounding box center [568, 155] width 30 height 20
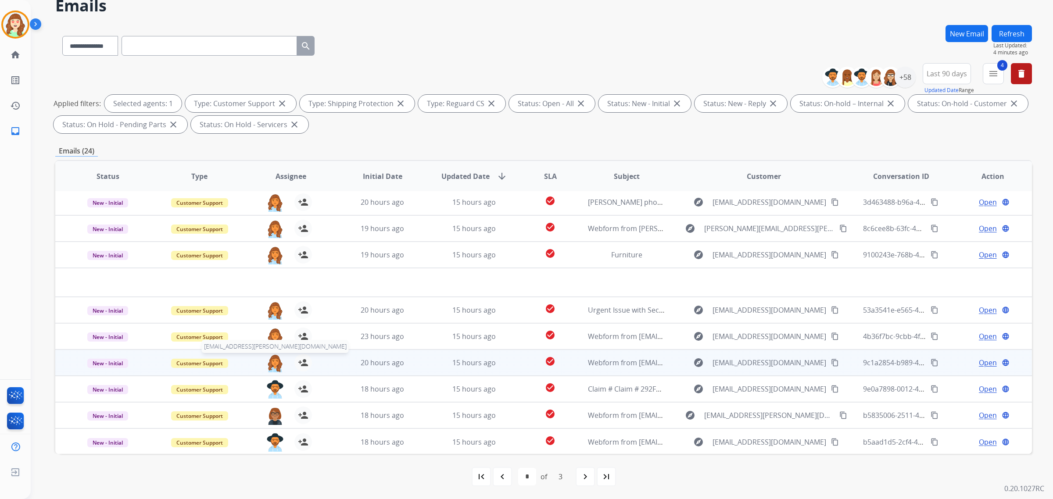
click at [268, 363] on img at bounding box center [275, 363] width 18 height 18
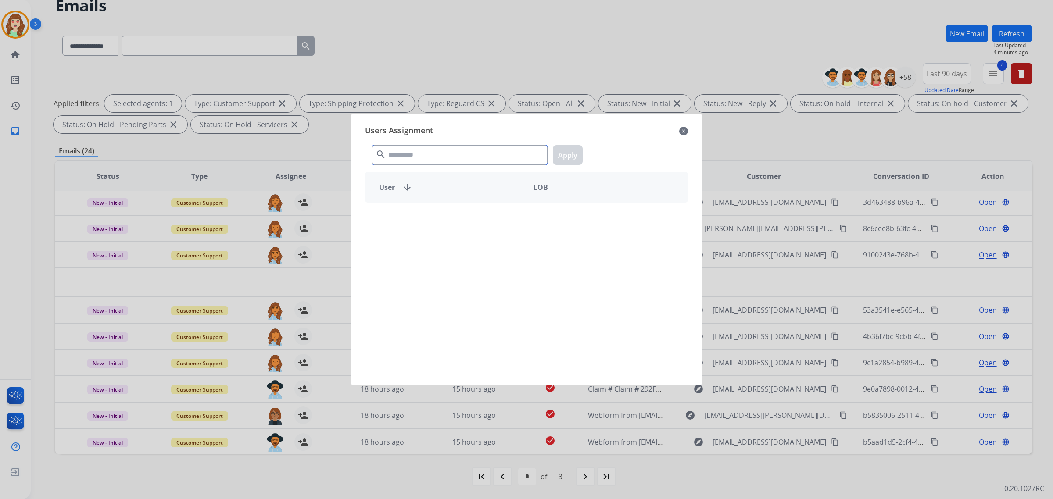
click at [451, 153] on input "text" at bounding box center [460, 155] width 176 height 20
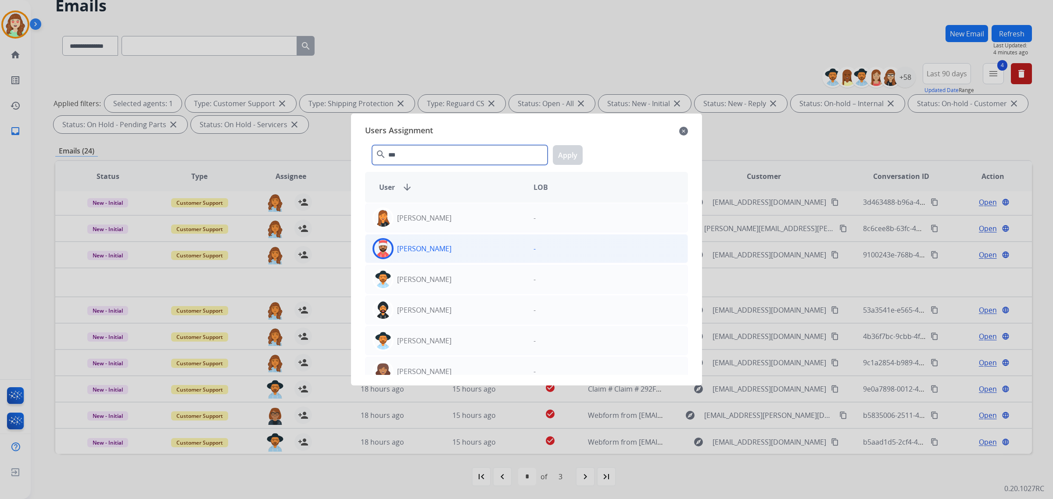
type input "***"
click at [466, 251] on div "[PERSON_NAME]" at bounding box center [446, 248] width 161 height 21
click at [578, 154] on button "Apply" at bounding box center [568, 155] width 30 height 20
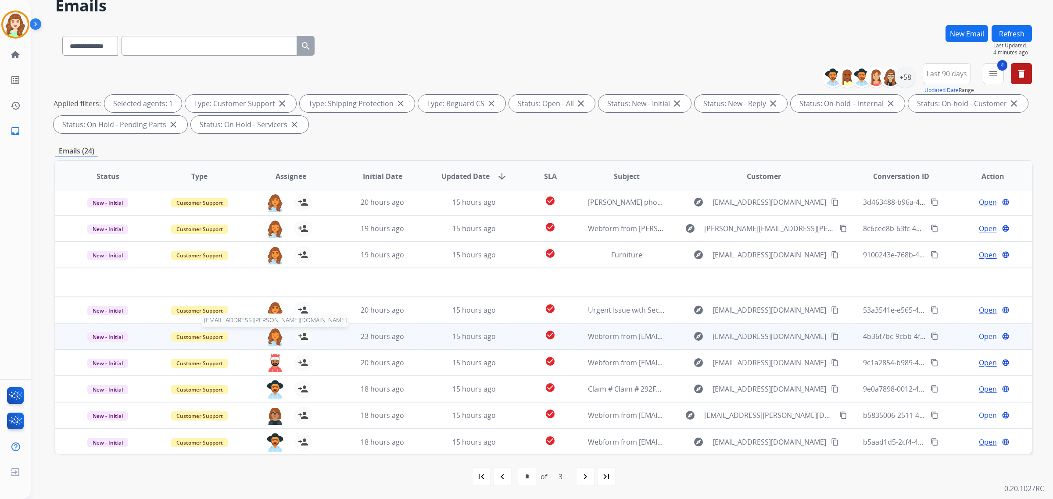
click at [267, 334] on img at bounding box center [275, 337] width 18 height 18
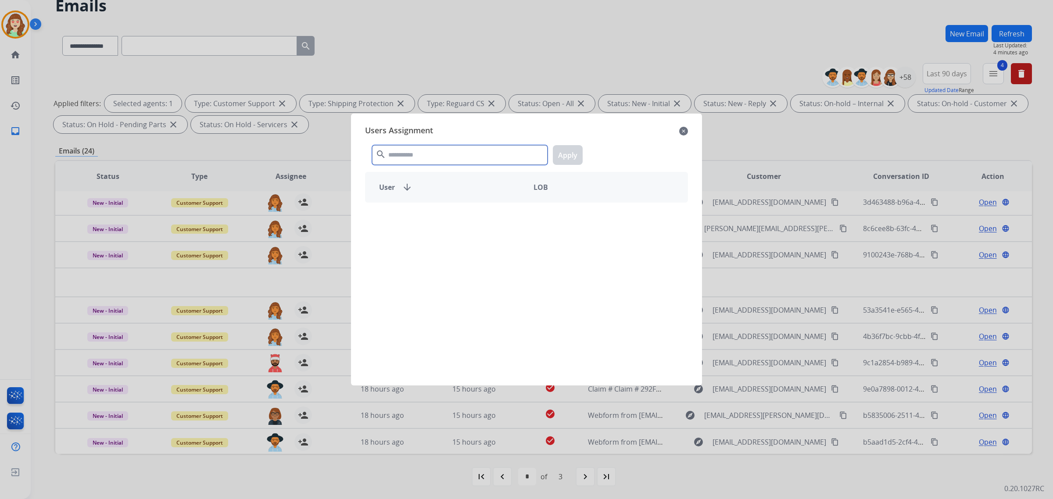
drag, startPoint x: 393, startPoint y: 156, endPoint x: 401, endPoint y: 146, distance: 13.1
click at [393, 154] on input "text" at bounding box center [460, 155] width 176 height 20
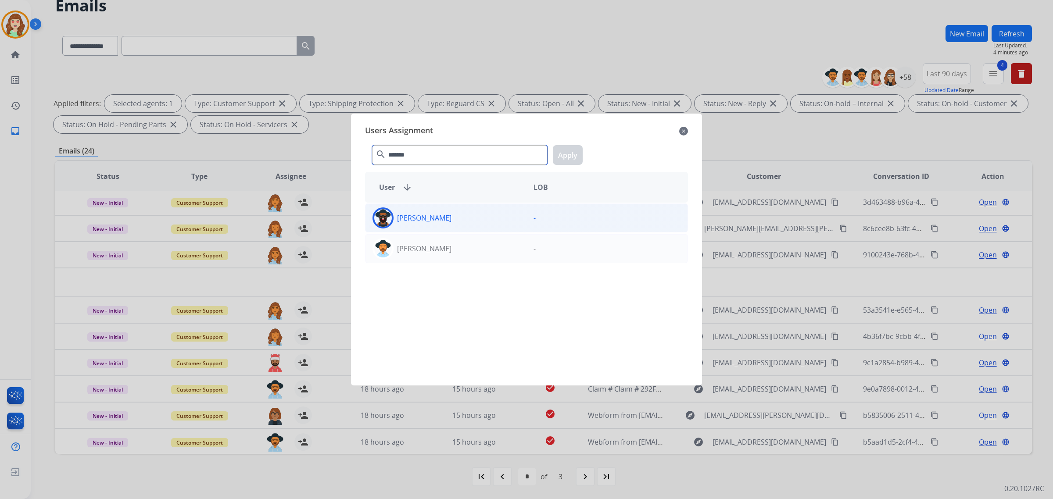
type input "*******"
click at [448, 226] on div "[PERSON_NAME]" at bounding box center [446, 218] width 161 height 21
click at [571, 155] on button "Apply" at bounding box center [568, 155] width 30 height 20
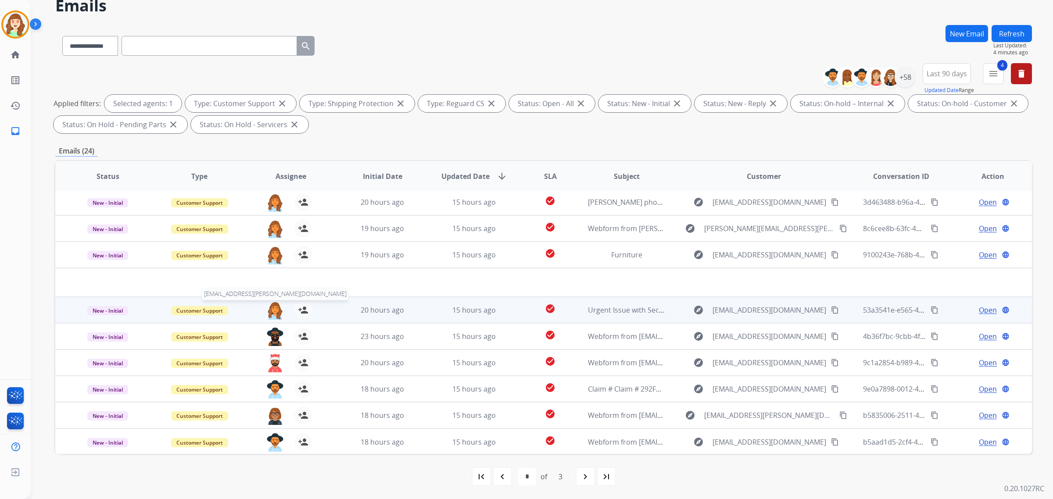
click at [276, 312] on img at bounding box center [275, 310] width 18 height 18
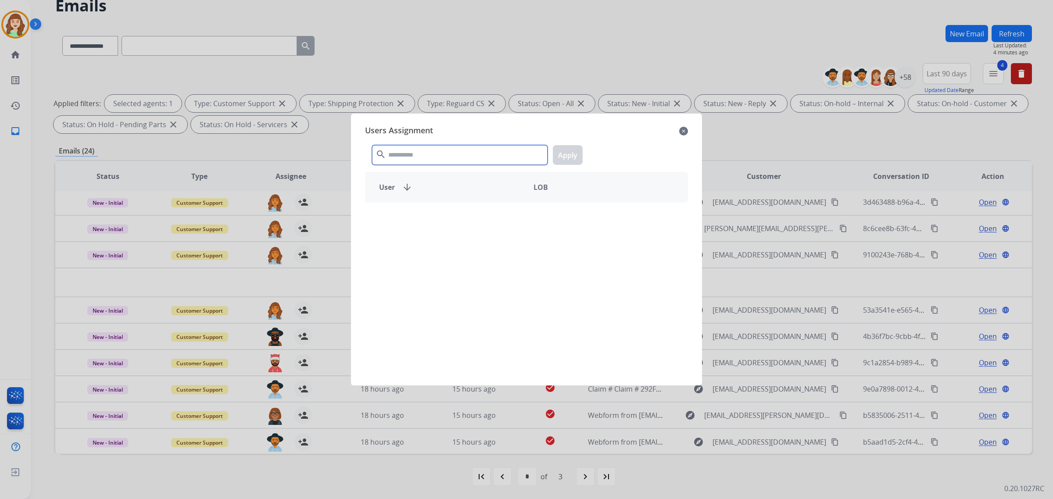
click at [409, 156] on input "text" at bounding box center [460, 155] width 176 height 20
type input "*****"
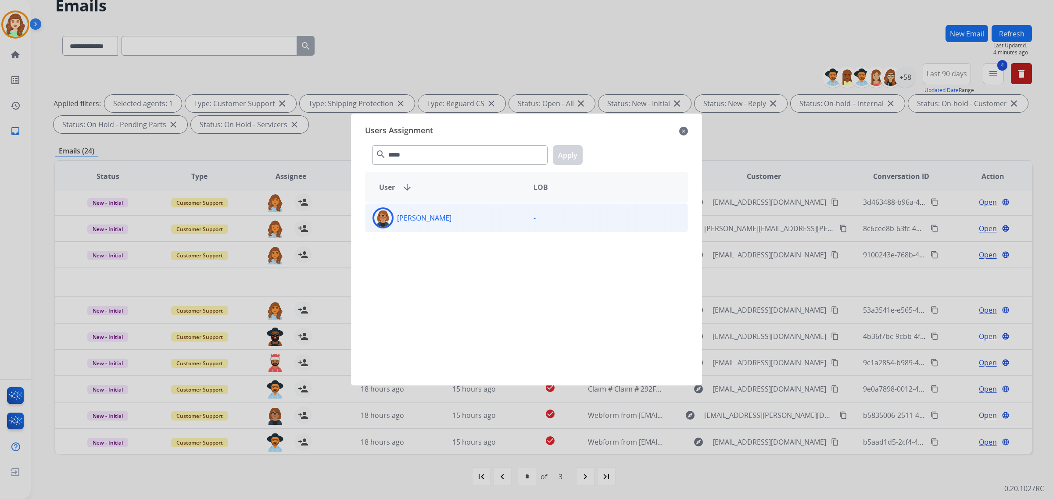
click at [482, 220] on div "[PERSON_NAME]" at bounding box center [446, 218] width 161 height 21
click at [566, 154] on button "Apply" at bounding box center [568, 155] width 30 height 20
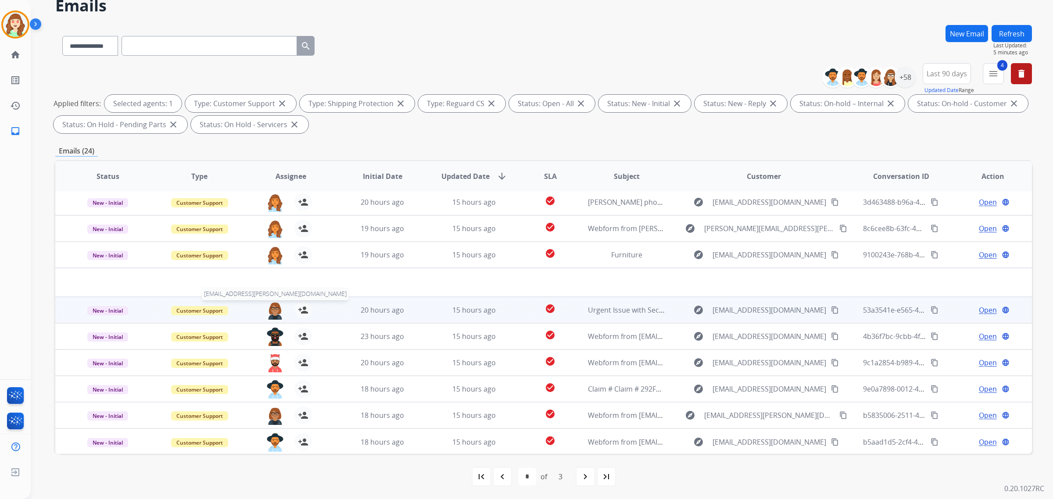
click at [275, 308] on img at bounding box center [275, 310] width 18 height 18
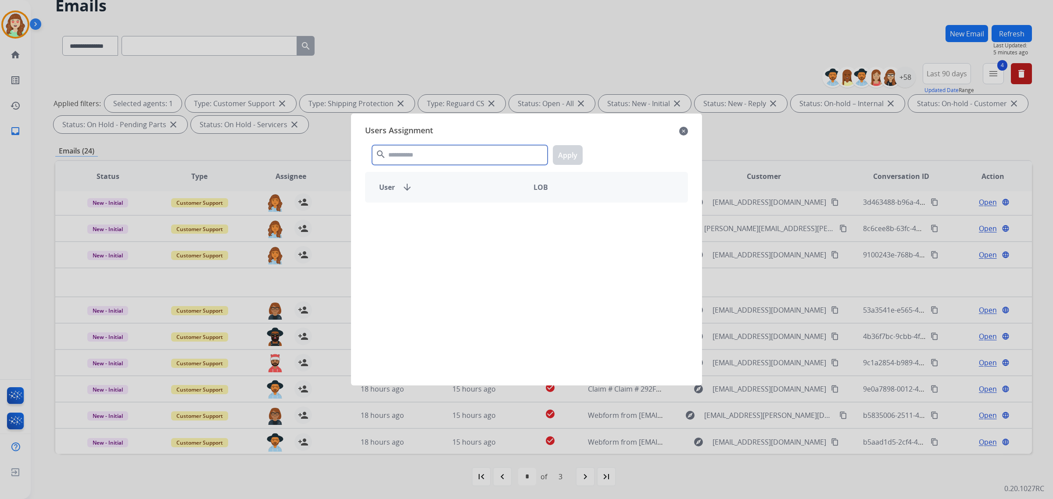
click at [459, 154] on input "text" at bounding box center [460, 155] width 176 height 20
type input "*****"
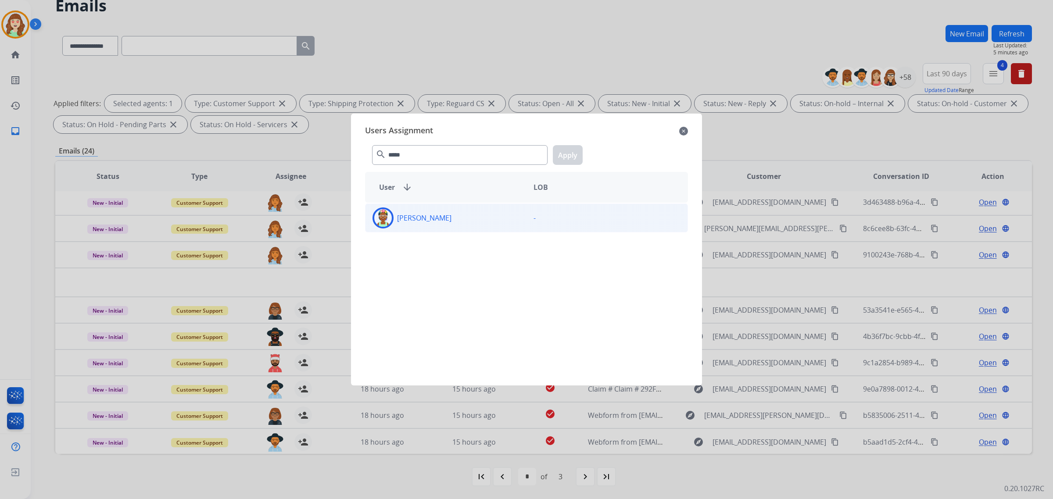
click at [459, 216] on div "[PERSON_NAME]" at bounding box center [446, 218] width 161 height 21
click at [570, 156] on button "Apply" at bounding box center [568, 155] width 30 height 20
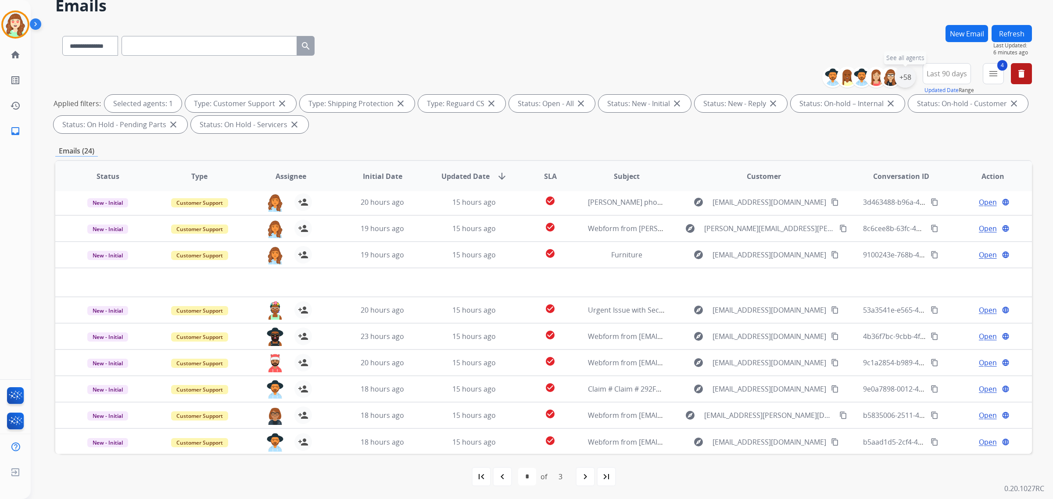
click at [899, 82] on div "+58" at bounding box center [905, 77] width 21 height 21
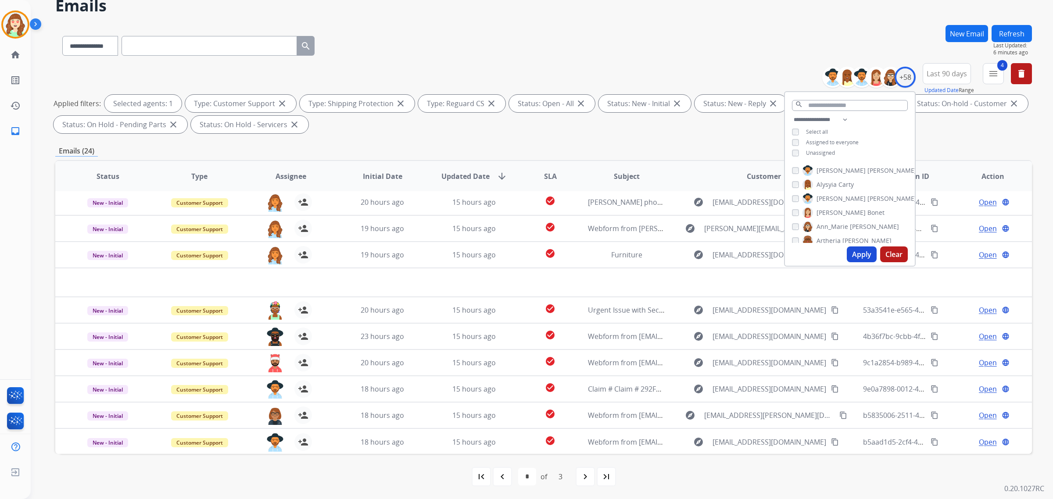
click at [815, 97] on div "search" at bounding box center [850, 103] width 130 height 22
click at [815, 103] on input "text" at bounding box center [850, 105] width 116 height 11
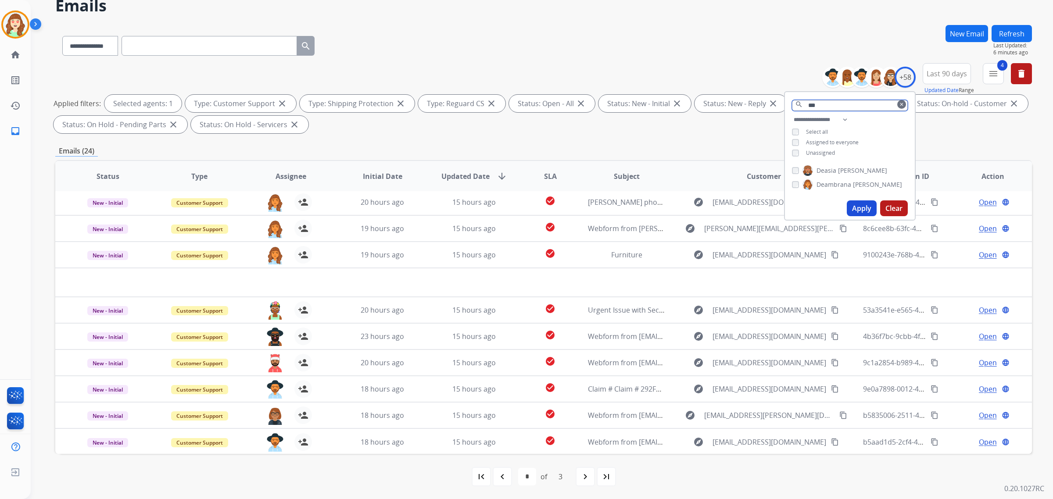
type input "***"
click at [865, 203] on button "Apply" at bounding box center [862, 209] width 30 height 16
select select "*"
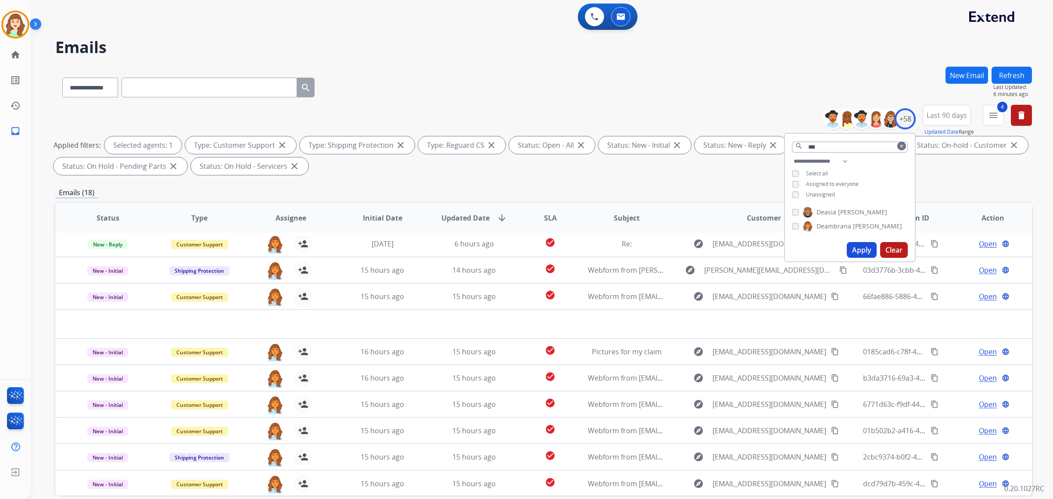
scroll to position [42, 0]
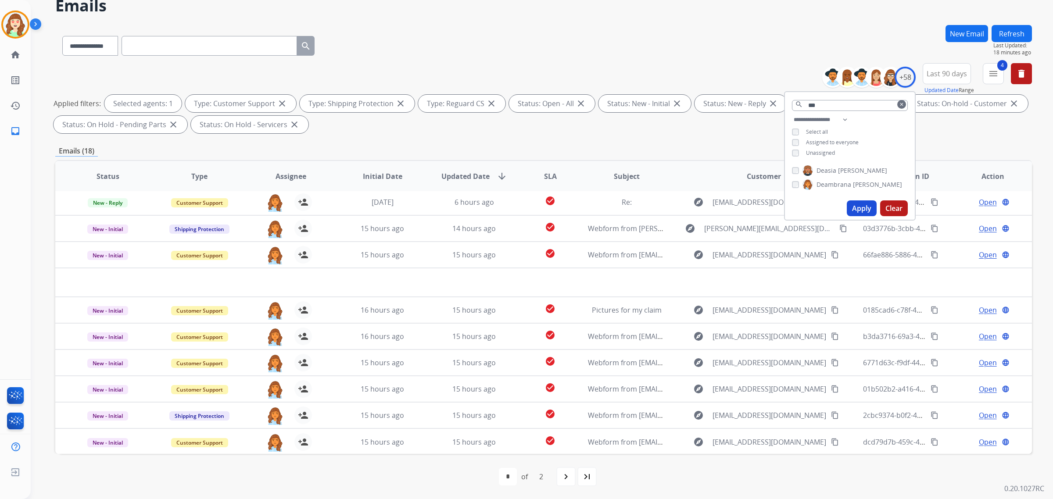
click at [860, 207] on button "Apply" at bounding box center [862, 209] width 30 height 16
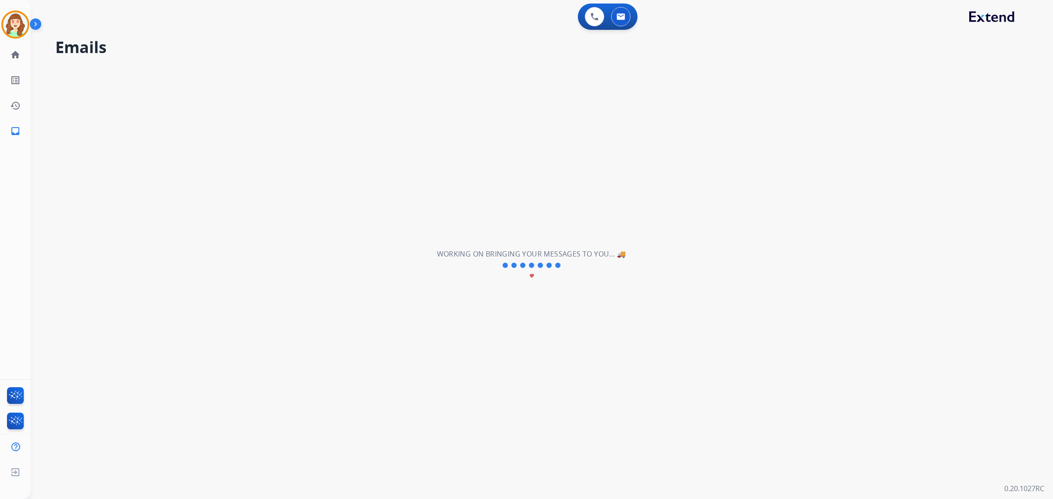
scroll to position [0, 0]
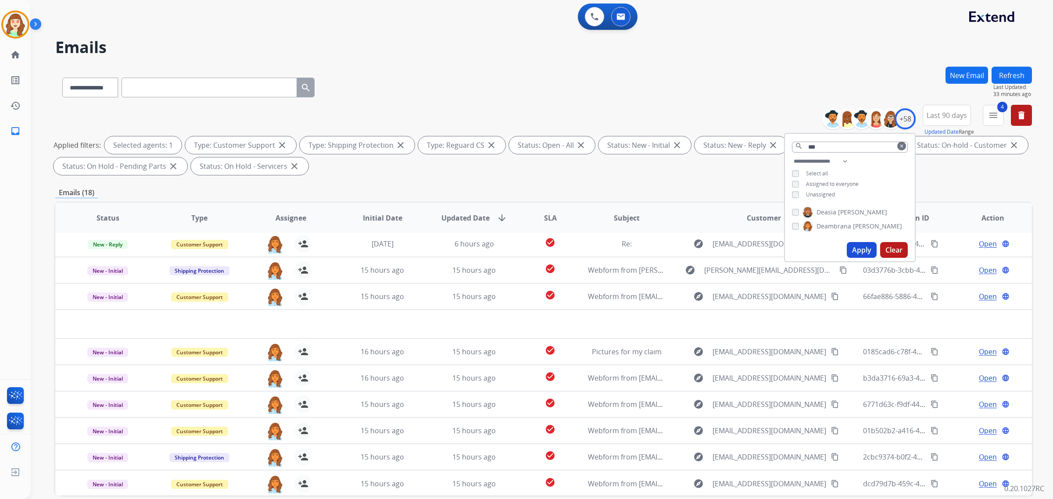
drag, startPoint x: 509, startPoint y: 93, endPoint x: 518, endPoint y: 85, distance: 11.8
click at [508, 93] on div "**********" at bounding box center [543, 86] width 977 height 38
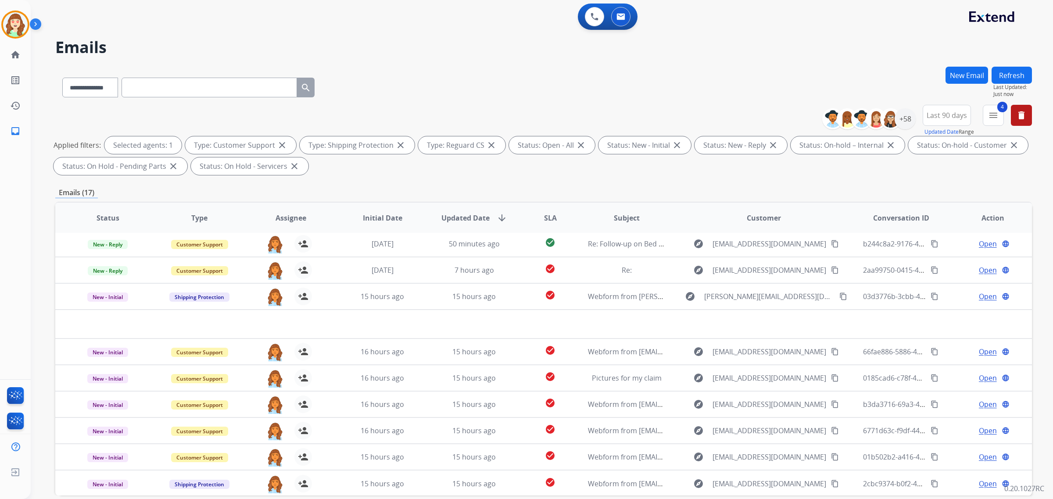
scroll to position [42, 0]
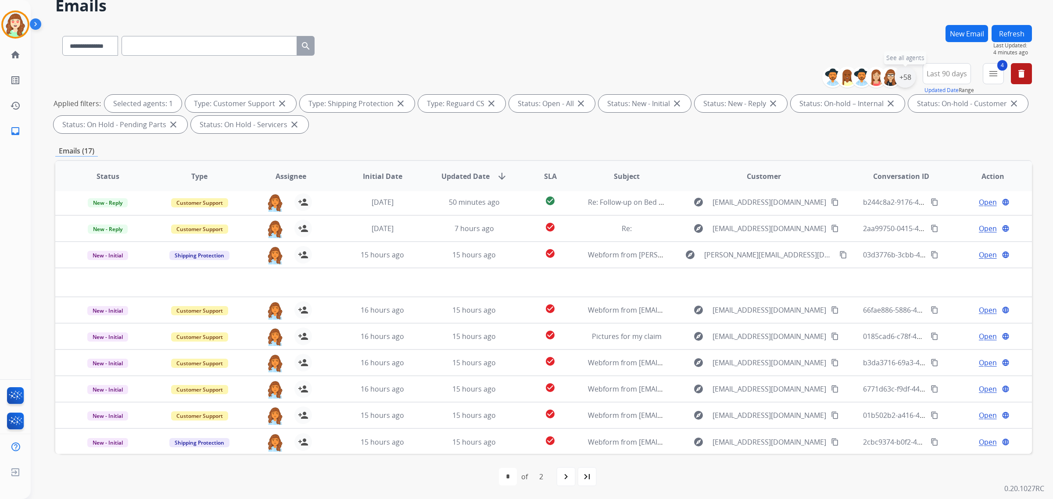
click at [899, 80] on div "+58" at bounding box center [905, 77] width 21 height 21
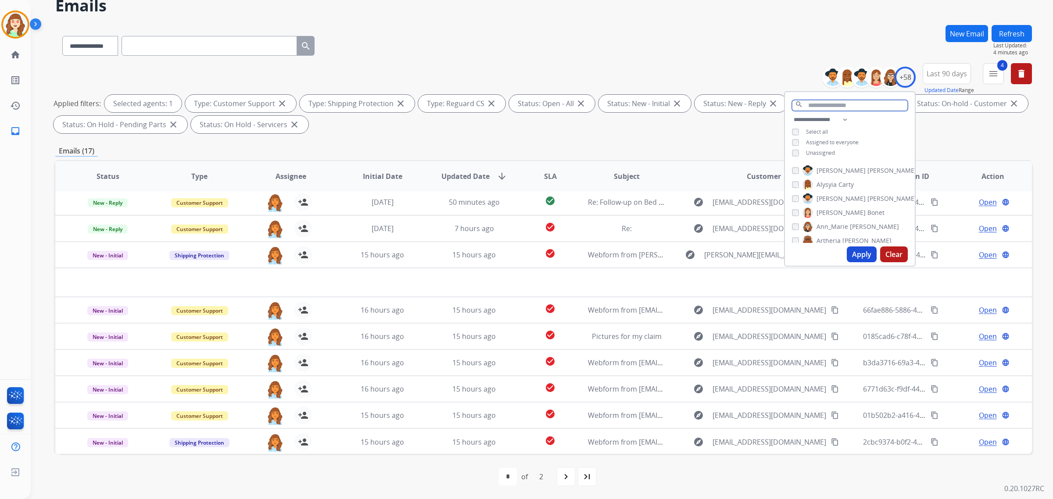
click at [852, 108] on input "text" at bounding box center [850, 105] width 116 height 11
drag, startPoint x: 852, startPoint y: 108, endPoint x: 884, endPoint y: 92, distance: 36.1
click at [852, 101] on input "text" at bounding box center [850, 105] width 116 height 11
click at [548, 57] on div "**********" at bounding box center [543, 44] width 977 height 38
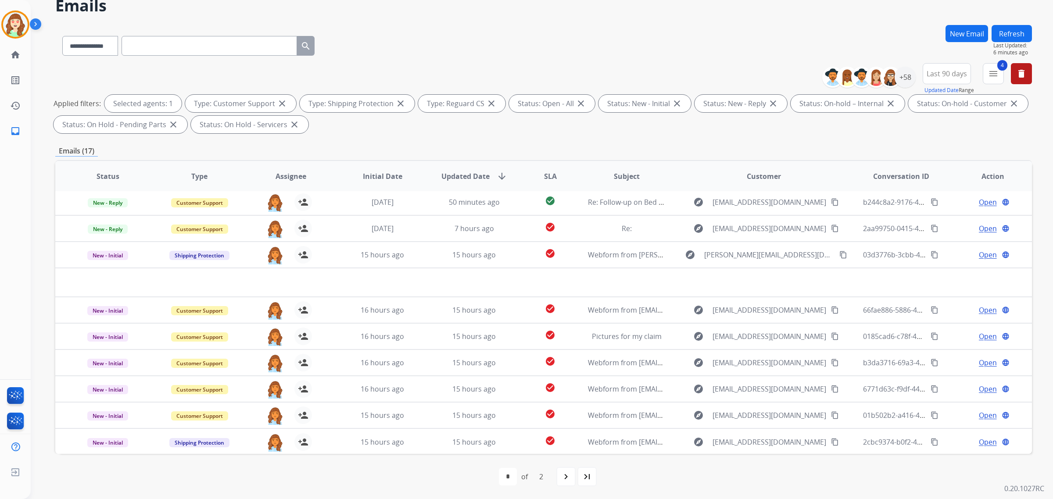
scroll to position [0, 0]
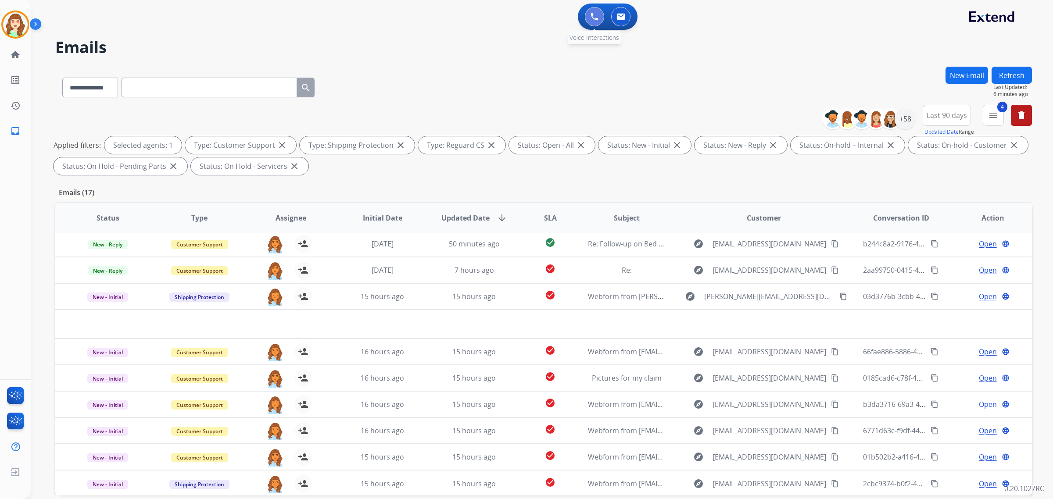
click at [588, 15] on button at bounding box center [594, 16] width 19 height 19
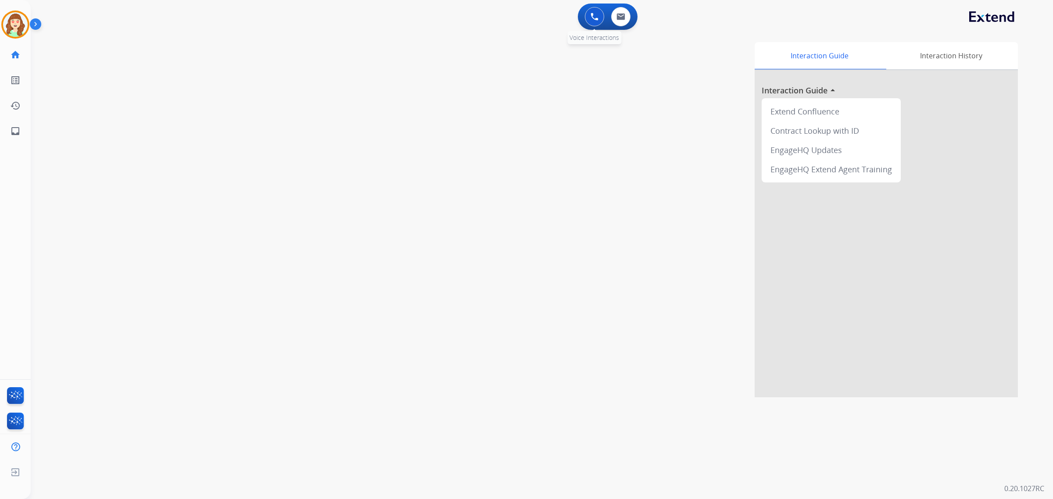
click at [592, 15] on img at bounding box center [595, 17] width 8 height 8
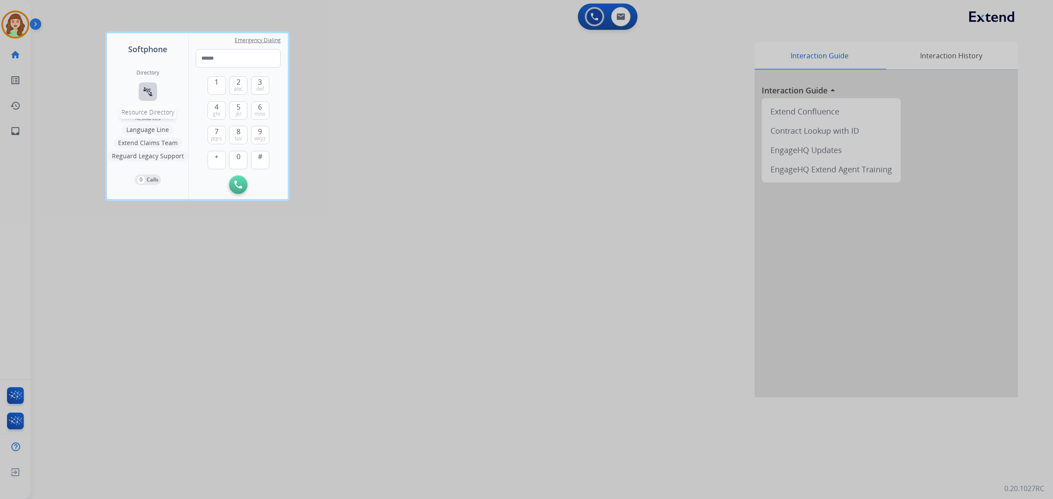
click at [146, 92] on mat-icon "connect_without_contact" at bounding box center [148, 91] width 11 height 11
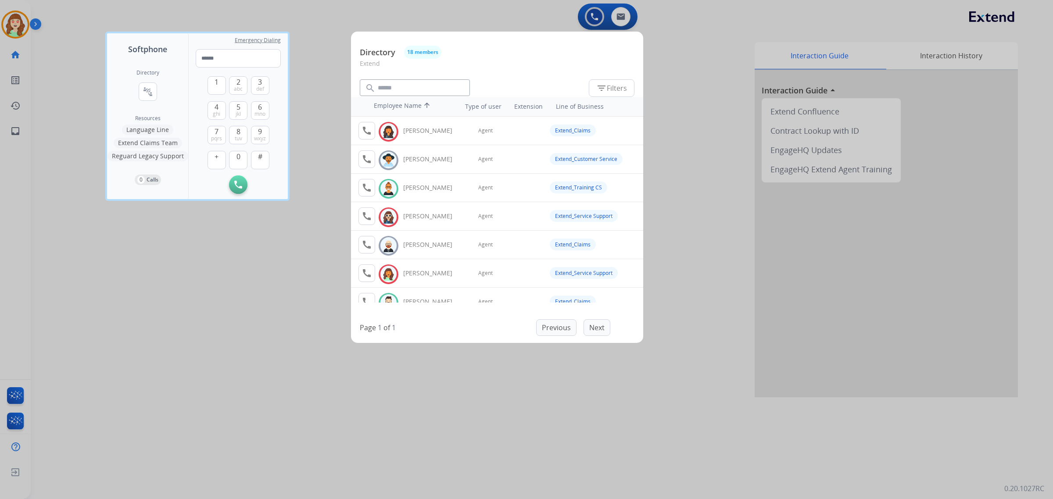
drag, startPoint x: 244, startPoint y: 463, endPoint x: 253, endPoint y: 420, distance: 43.9
click at [244, 461] on div at bounding box center [526, 249] width 1053 height 499
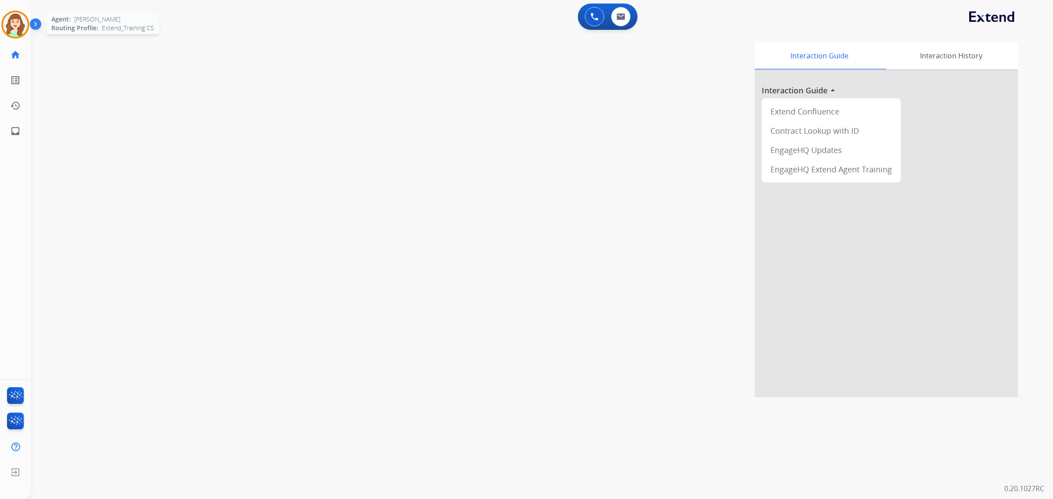
click at [29, 28] on div at bounding box center [15, 25] width 28 height 28
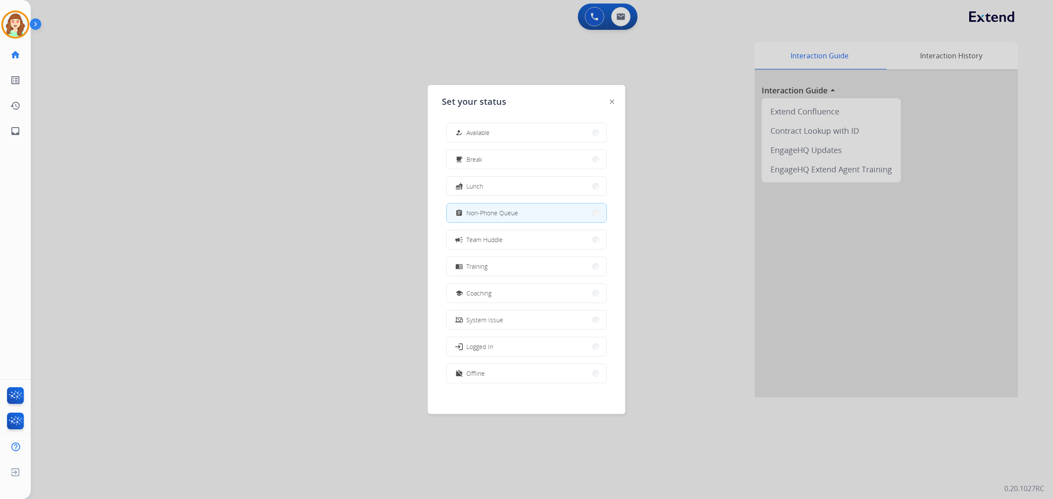
click at [283, 290] on div at bounding box center [526, 249] width 1053 height 499
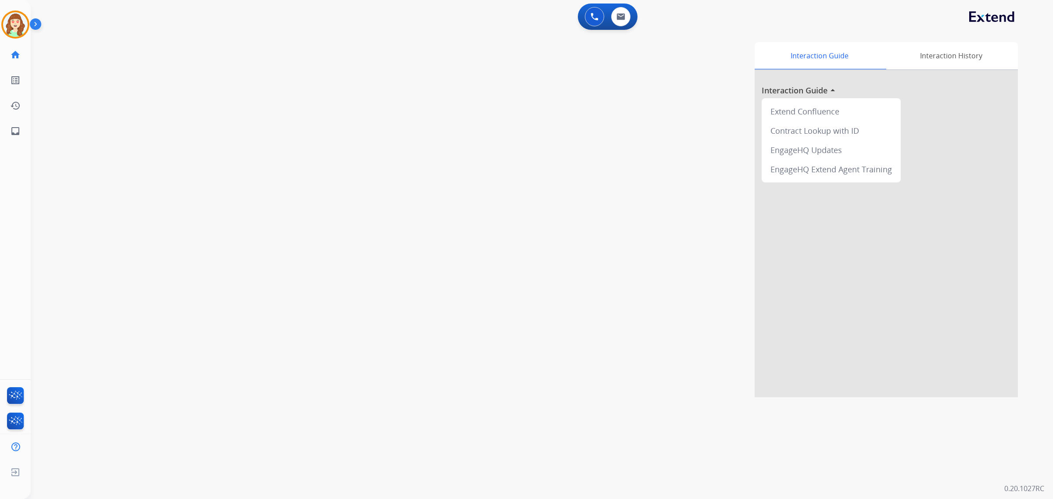
click at [617, 248] on div "Interaction Guide Interaction History Interaction Guide arrow_drop_up Extend Co…" at bounding box center [663, 219] width 709 height 355
click at [618, 17] on img at bounding box center [620, 16] width 9 height 7
select select "**********"
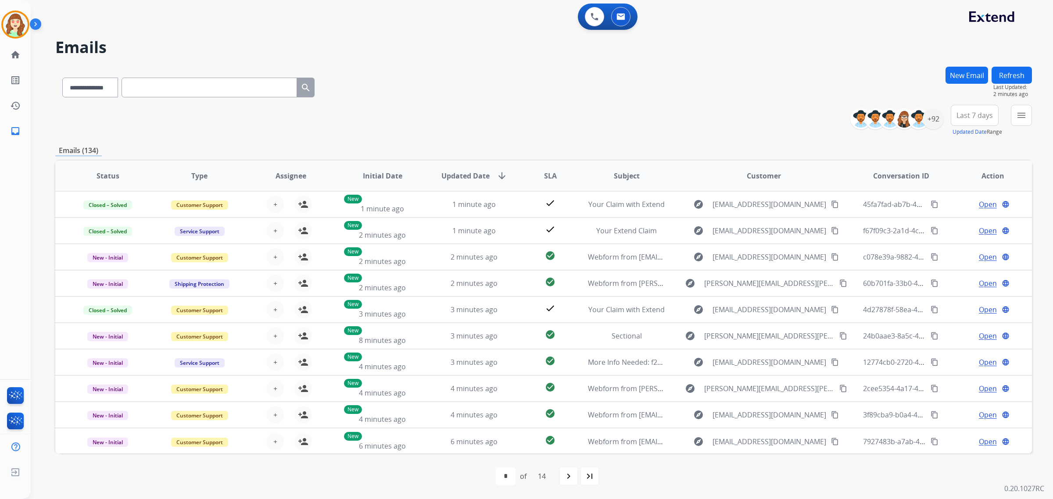
click at [465, 111] on div "**********" at bounding box center [543, 121] width 977 height 32
click at [1021, 114] on mat-icon "menu" at bounding box center [1021, 115] width 11 height 11
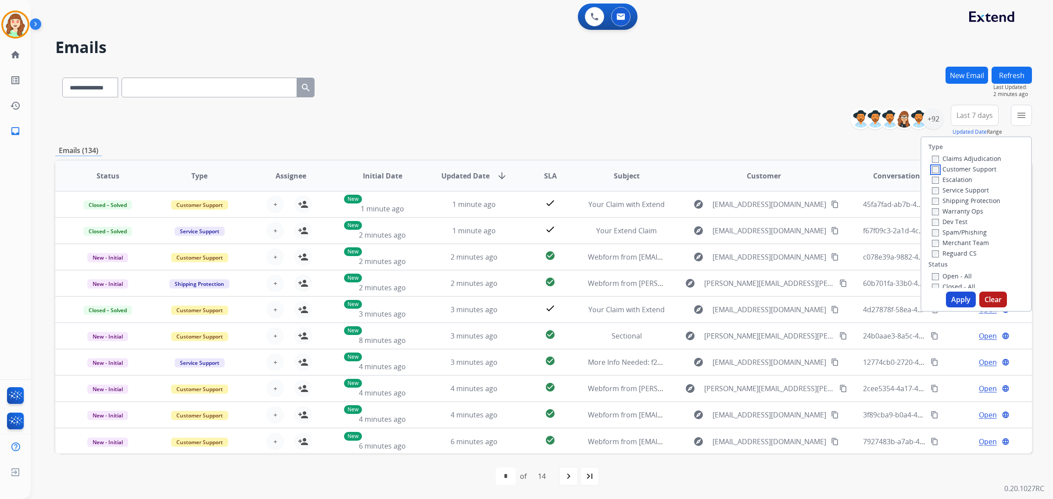
click at [929, 181] on div "Claims Adjudication Customer Support Escalation Service Support Shipping Protec…" at bounding box center [964, 205] width 73 height 105
click at [932, 272] on label "Open - All" at bounding box center [952, 276] width 40 height 8
drag, startPoint x: 952, startPoint y: 301, endPoint x: 968, endPoint y: 275, distance: 30.9
click at [962, 289] on div "Type Claims Adjudication Customer Support Escalation Service Support Shipping P…" at bounding box center [976, 224] width 111 height 176
click at [962, 293] on button "Apply" at bounding box center [961, 300] width 30 height 16
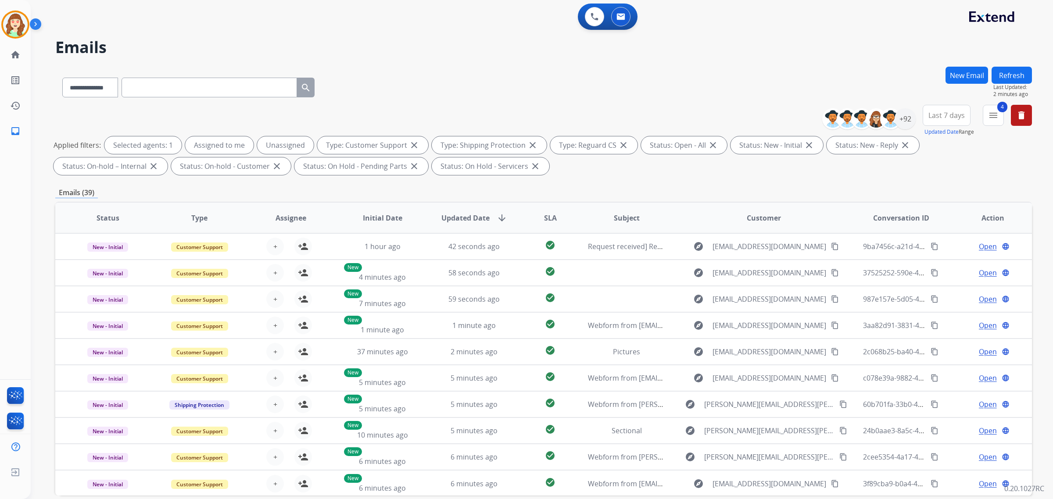
click at [942, 116] on span "Last 7 days" at bounding box center [946, 116] width 36 height 4
drag, startPoint x: 944, startPoint y: 222, endPoint x: 945, endPoint y: 207, distance: 14.9
click at [944, 218] on div "Last 90 days" at bounding box center [944, 221] width 48 height 13
click at [903, 121] on div "+145" at bounding box center [905, 118] width 21 height 21
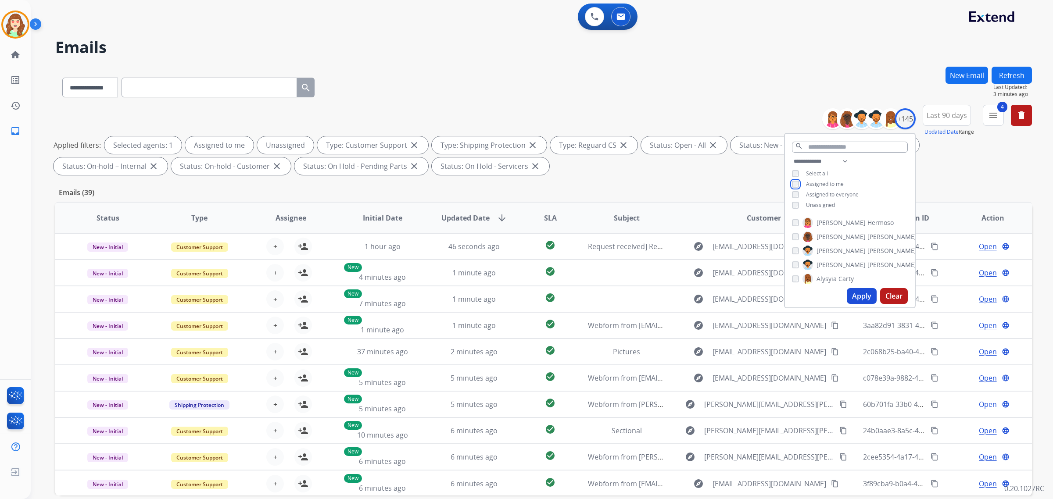
click at [797, 181] on div "Assigned to me" at bounding box center [818, 184] width 52 height 7
click at [817, 159] on select "**********" at bounding box center [822, 161] width 61 height 11
select select "**********"
click at [792, 156] on select "**********" at bounding box center [822, 161] width 61 height 11
click at [799, 255] on div "[PERSON_NAME] [PERSON_NAME]" at bounding box center [838, 254] width 93 height 11
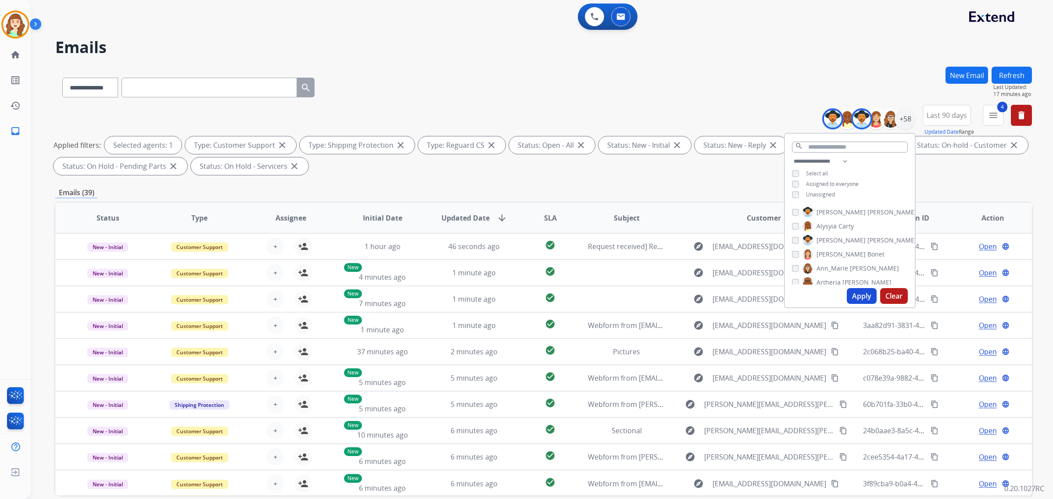
click at [800, 251] on div "[PERSON_NAME] [PERSON_NAME]" at bounding box center [838, 254] width 93 height 11
click at [795, 251] on div "[PERSON_NAME]" at bounding box center [822, 256] width 61 height 11
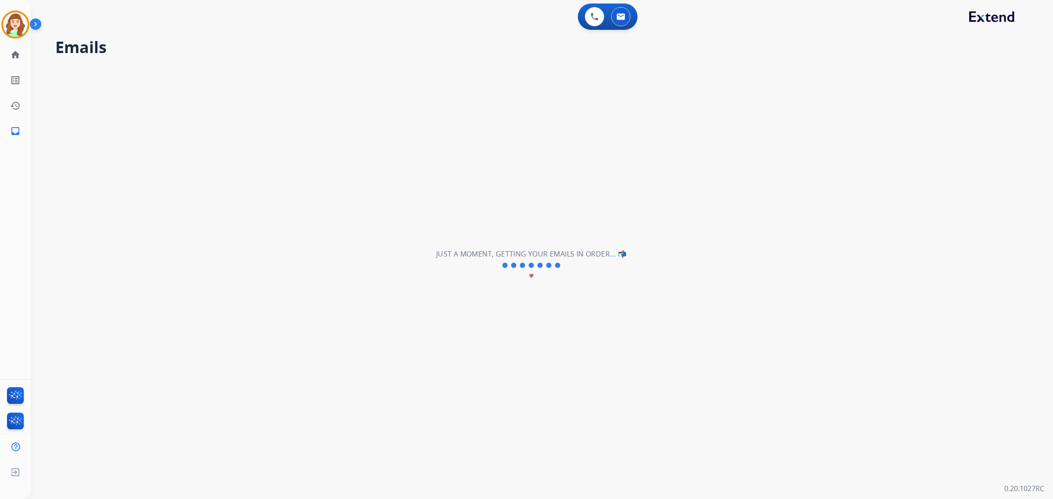
click at [793, 266] on div "**********" at bounding box center [531, 266] width 1001 height 468
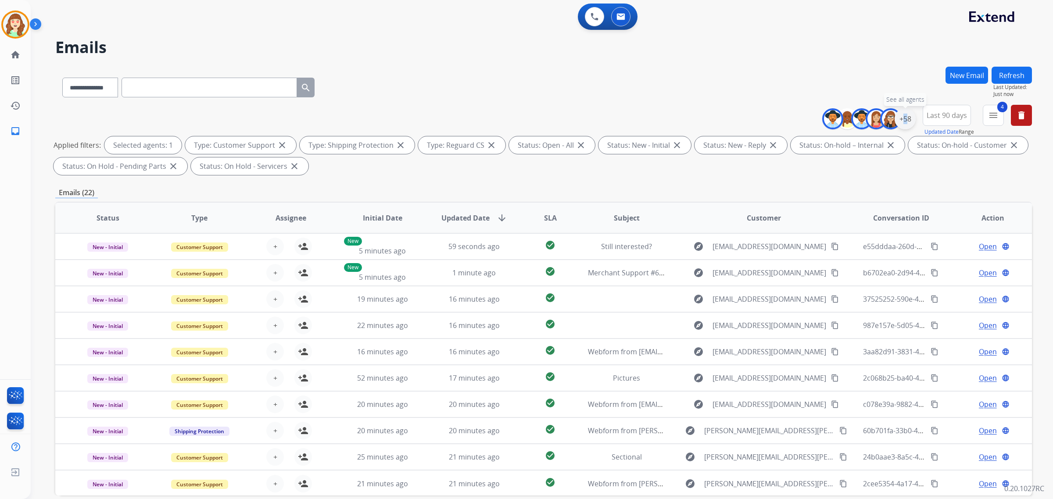
click at [898, 120] on div "+58" at bounding box center [905, 118] width 21 height 21
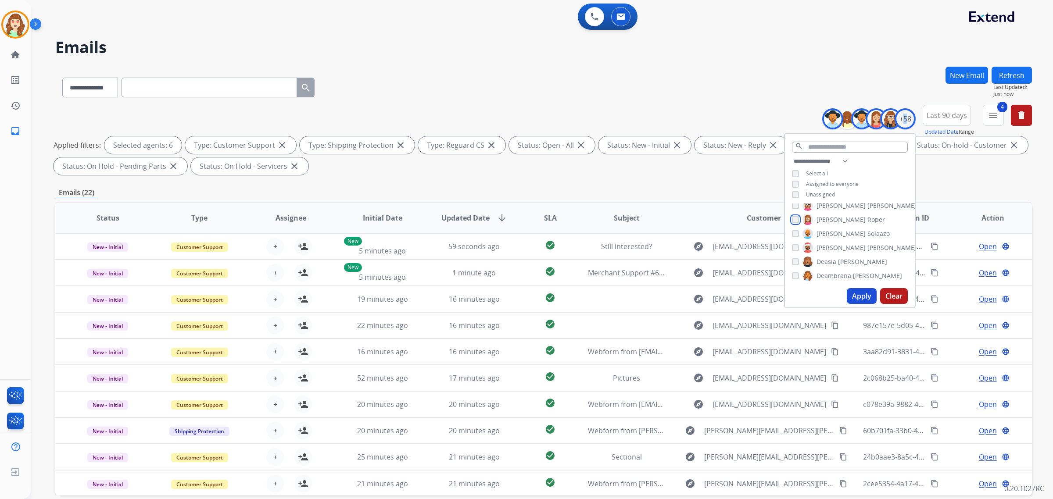
scroll to position [165, 0]
click at [856, 291] on button "Apply" at bounding box center [862, 296] width 30 height 16
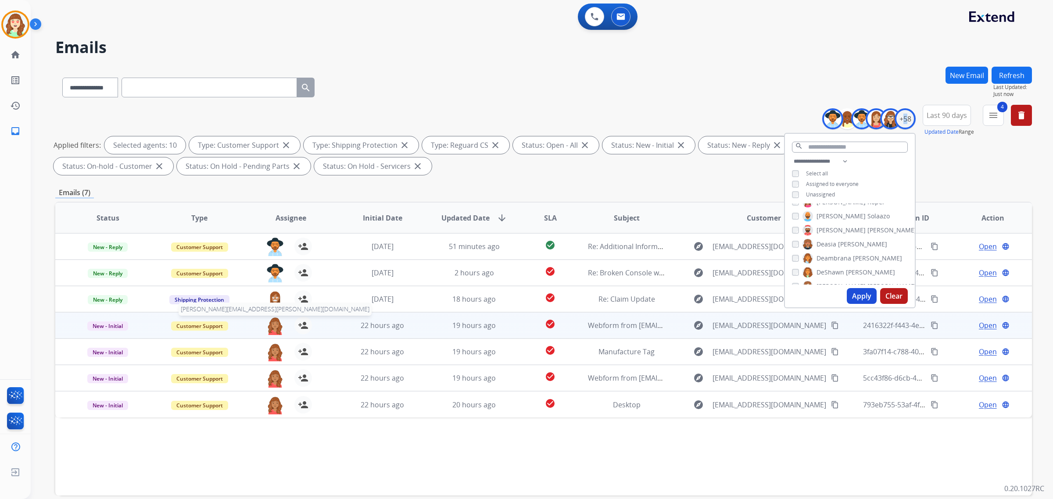
click at [275, 325] on img at bounding box center [275, 326] width 18 height 18
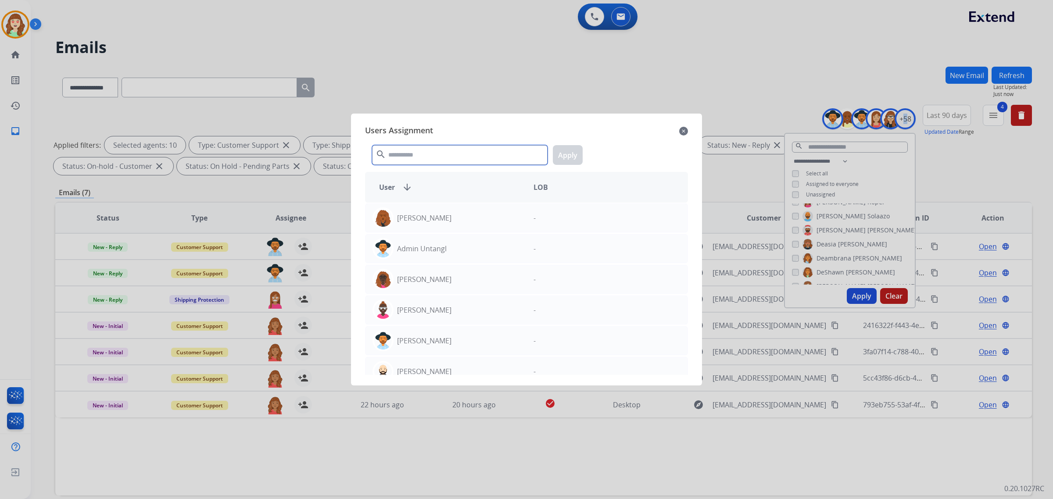
click at [459, 154] on input "text" at bounding box center [460, 155] width 176 height 20
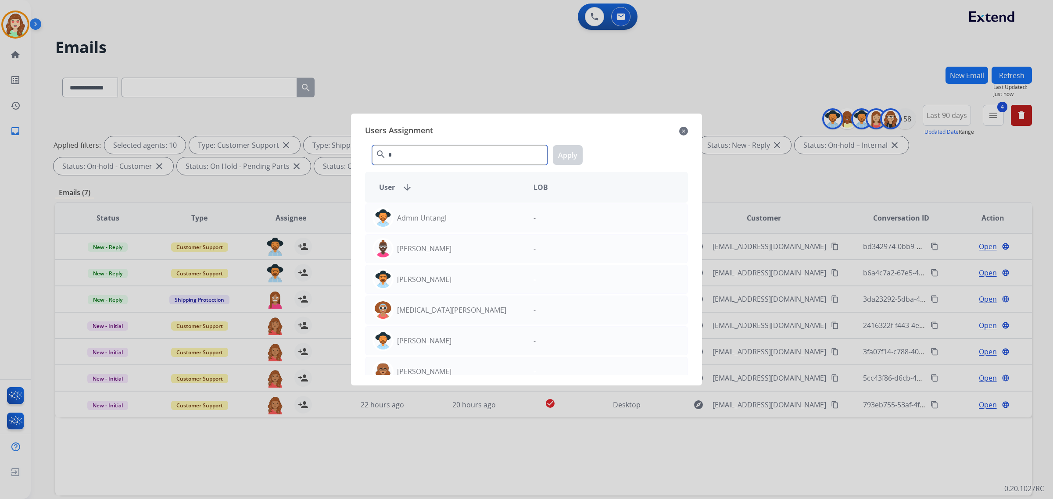
type input "**"
select select "**********"
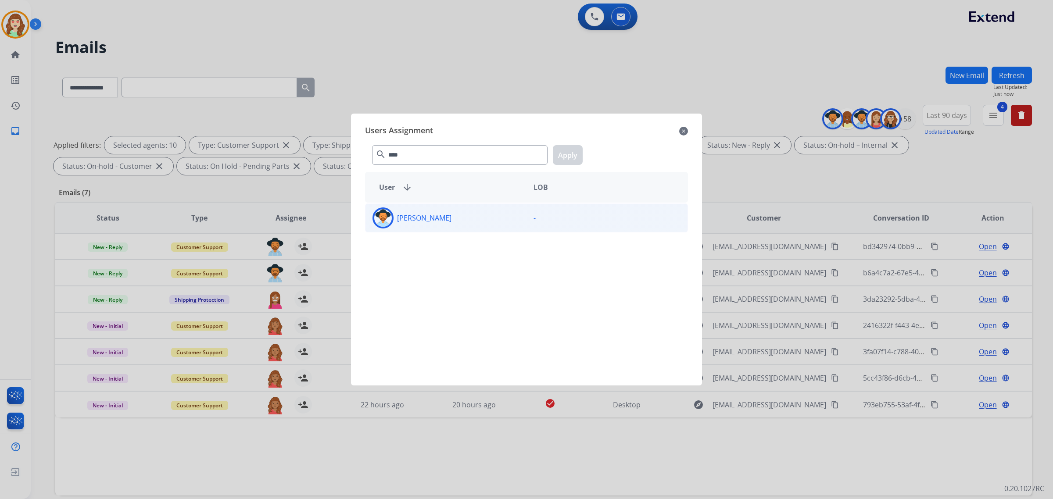
type input "****"
click at [454, 217] on div "[PERSON_NAME]" at bounding box center [446, 218] width 161 height 21
click at [568, 154] on button "Apply" at bounding box center [568, 155] width 30 height 20
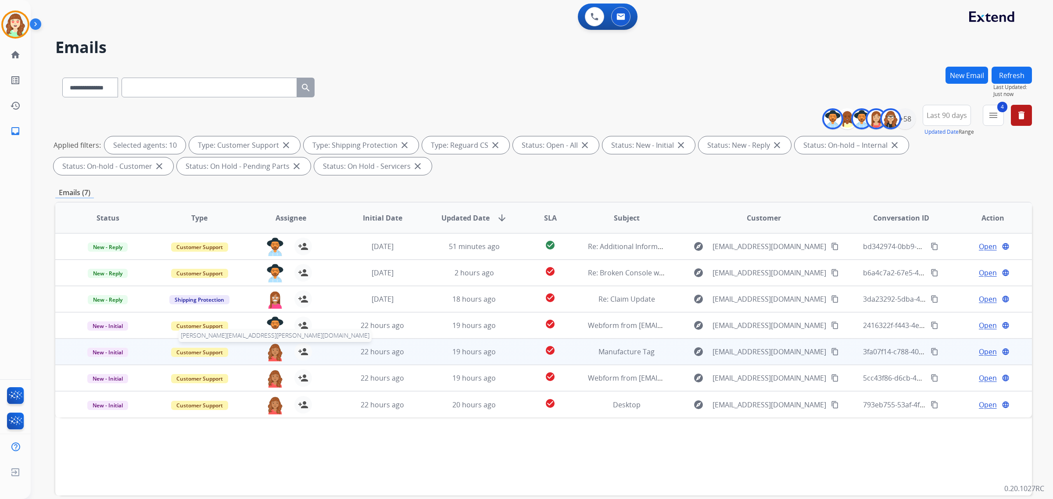
click at [271, 354] on img at bounding box center [275, 352] width 18 height 18
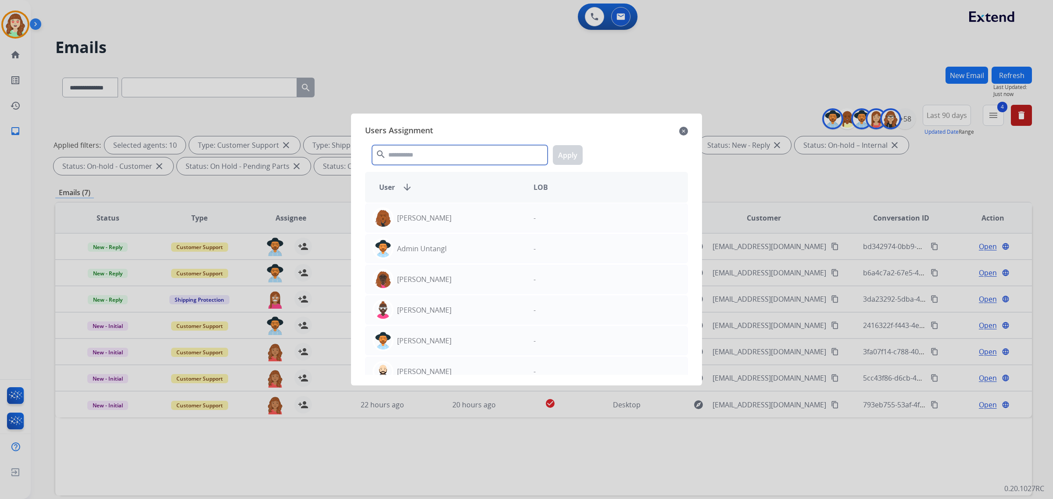
click at [432, 152] on input "text" at bounding box center [460, 155] width 176 height 20
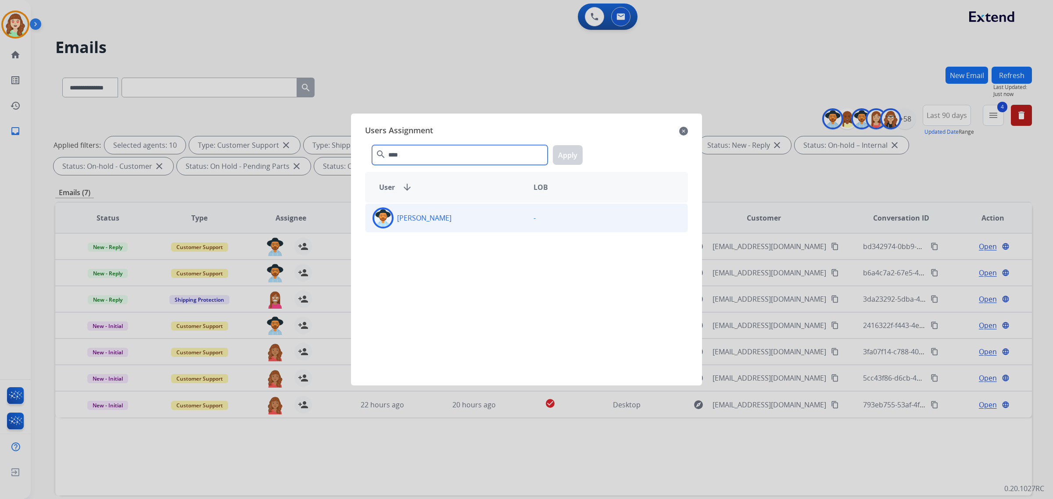
type input "****"
drag, startPoint x: 493, startPoint y: 219, endPoint x: 552, endPoint y: 188, distance: 66.7
click at [492, 219] on div "[PERSON_NAME]" at bounding box center [446, 218] width 161 height 21
drag, startPoint x: 568, startPoint y: 154, endPoint x: 512, endPoint y: 192, distance: 67.5
click at [564, 159] on button "Apply" at bounding box center [568, 155] width 30 height 20
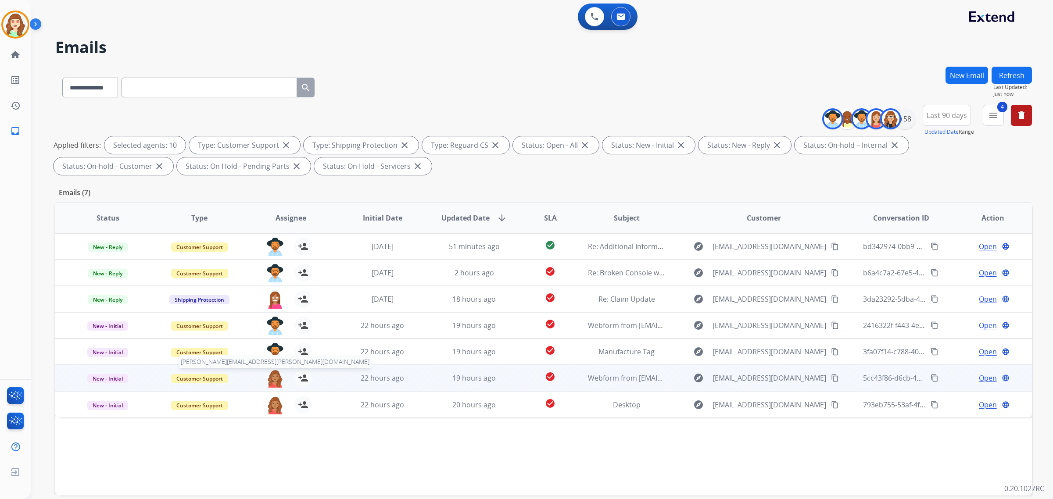
click at [272, 379] on img at bounding box center [275, 378] width 18 height 18
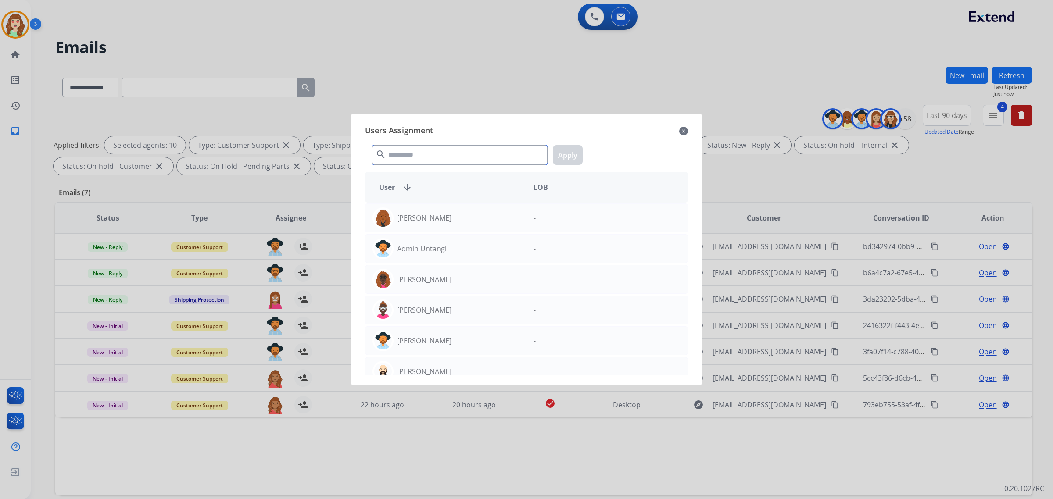
click at [448, 155] on input "text" at bounding box center [460, 155] width 176 height 20
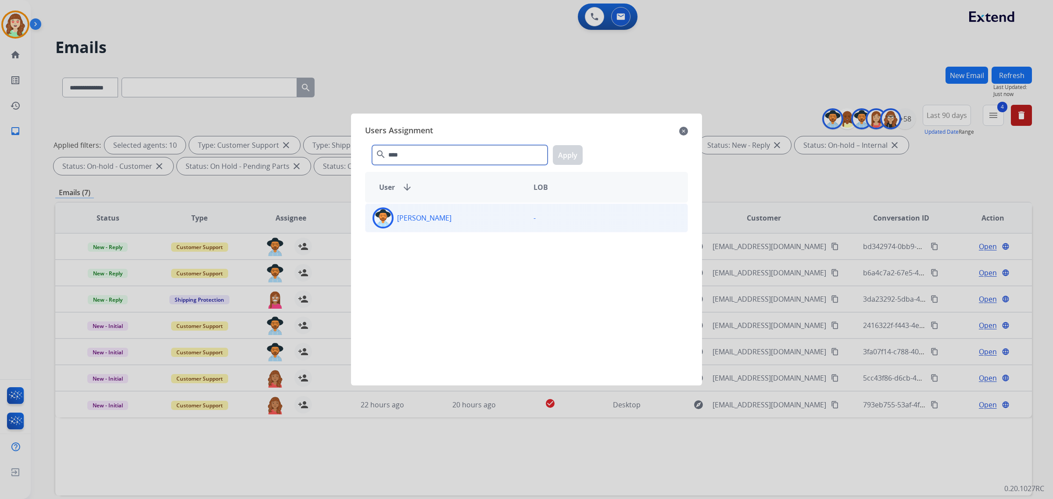
type input "****"
drag, startPoint x: 514, startPoint y: 220, endPoint x: 536, endPoint y: 211, distance: 24.2
click at [525, 215] on div "Tammy Davidson -" at bounding box center [526, 218] width 323 height 29
drag, startPoint x: 568, startPoint y: 151, endPoint x: 548, endPoint y: 156, distance: 20.6
click at [571, 150] on button "Apply" at bounding box center [568, 155] width 30 height 20
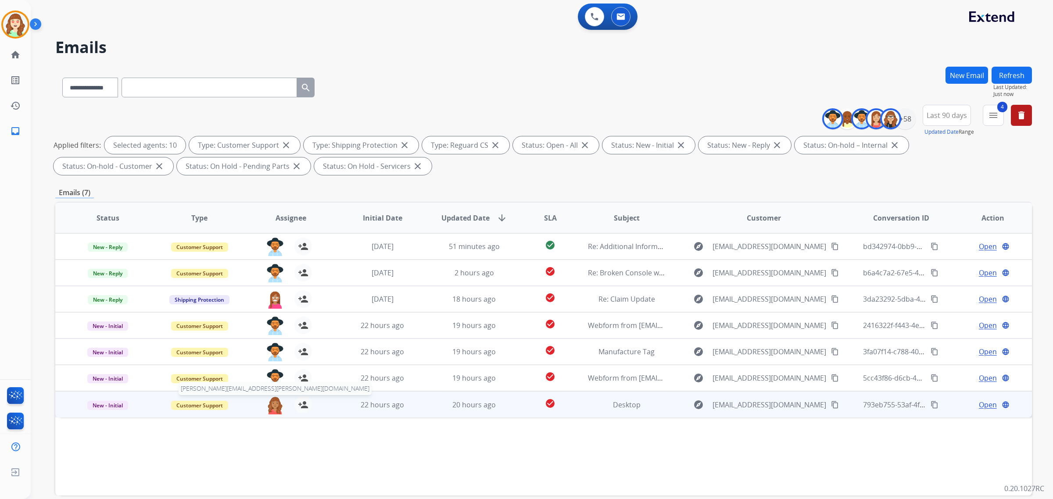
click at [273, 408] on img at bounding box center [275, 405] width 18 height 18
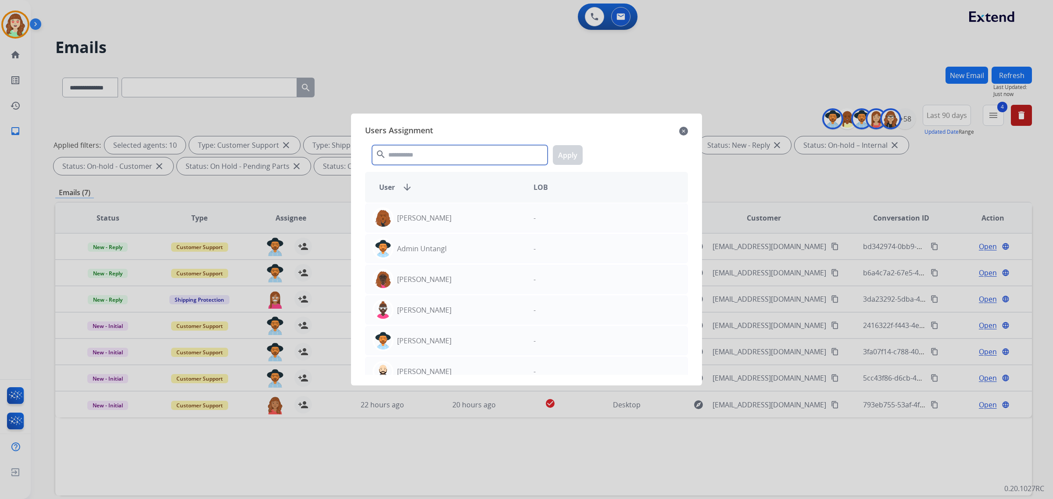
drag, startPoint x: 488, startPoint y: 152, endPoint x: 484, endPoint y: 149, distance: 5.0
click at [487, 151] on input "text" at bounding box center [460, 155] width 176 height 20
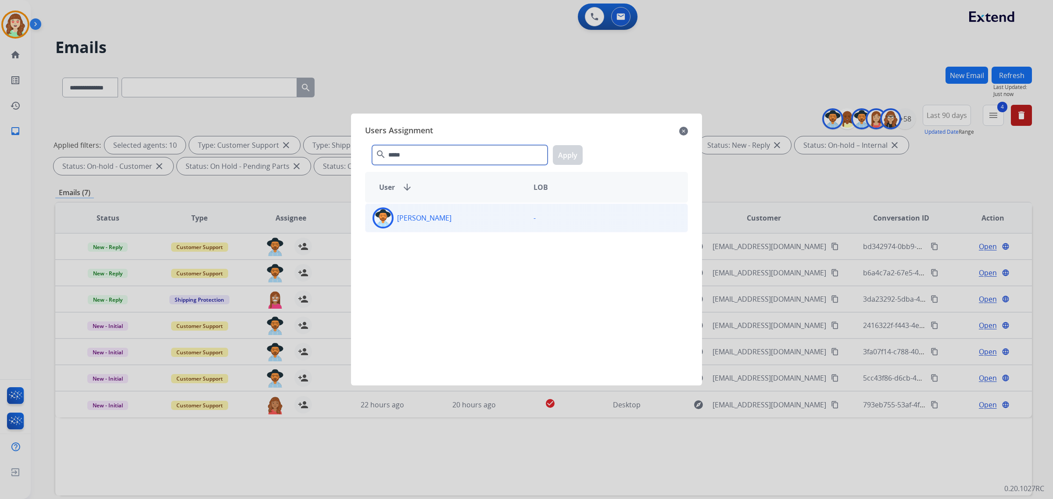
type input "*****"
click at [456, 216] on div "[PERSON_NAME]" at bounding box center [446, 218] width 161 height 21
drag, startPoint x: 573, startPoint y: 152, endPoint x: 242, endPoint y: 233, distance: 340.7
click at [571, 152] on button "Apply" at bounding box center [568, 155] width 30 height 20
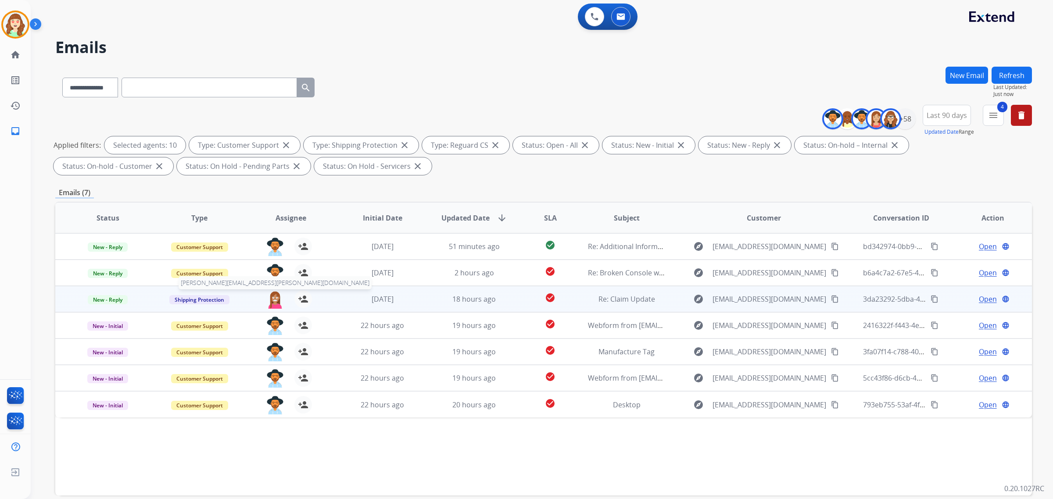
click at [275, 301] on img at bounding box center [275, 299] width 18 height 18
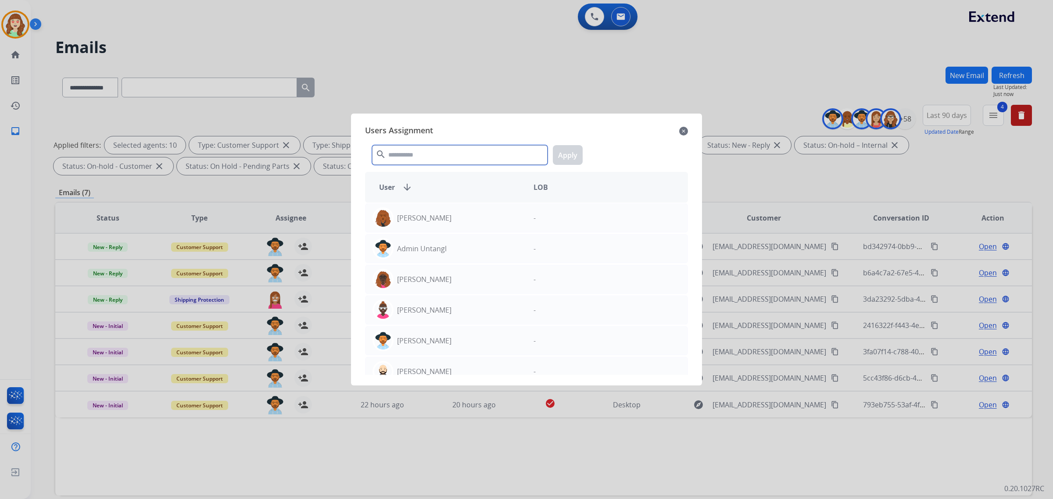
click at [425, 149] on input "text" at bounding box center [460, 155] width 176 height 20
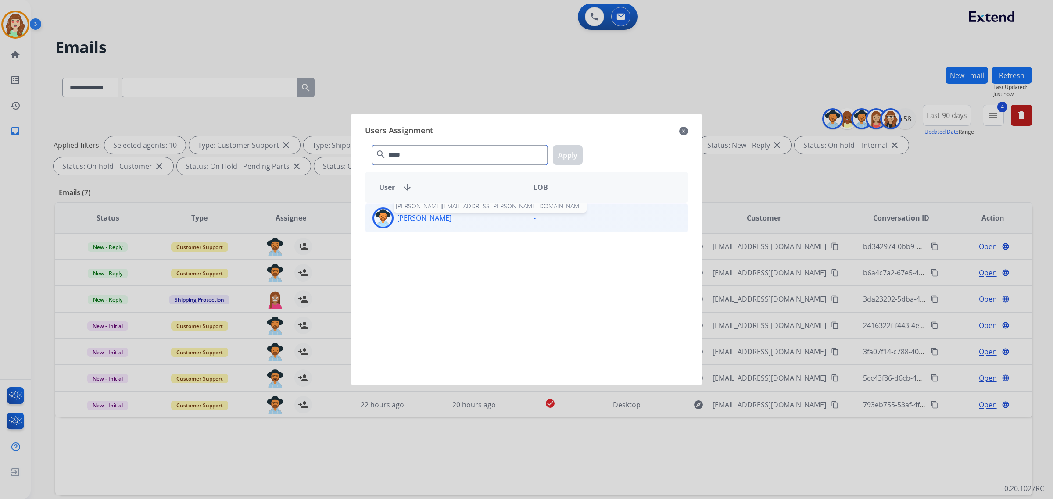
type input "*****"
click at [431, 218] on p "[PERSON_NAME]" at bounding box center [424, 218] width 54 height 11
click at [571, 156] on button "Apply" at bounding box center [568, 155] width 30 height 20
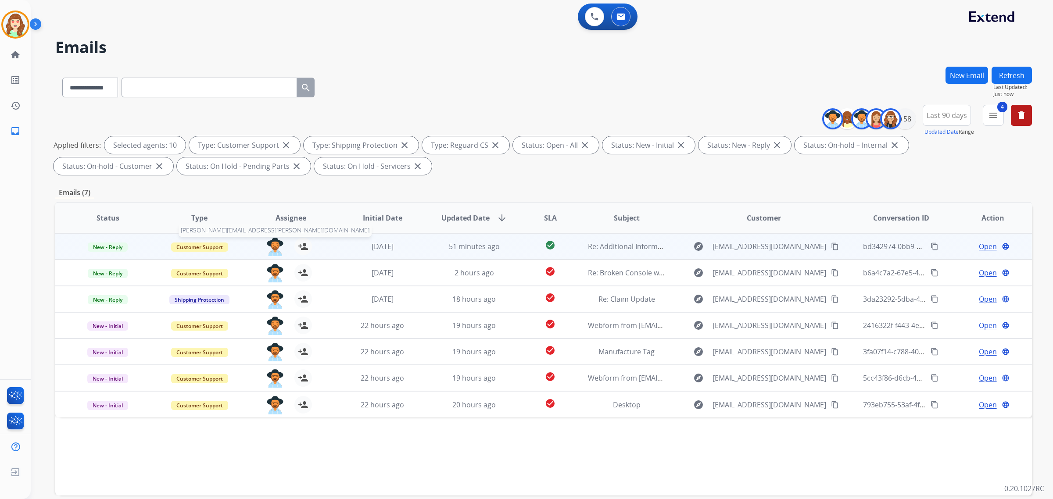
click at [275, 244] on img at bounding box center [275, 247] width 18 height 18
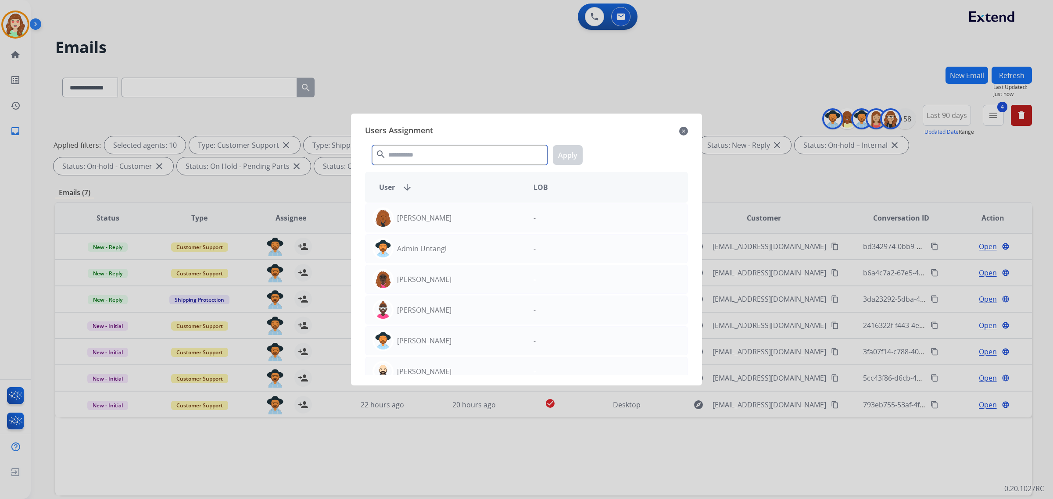
click at [440, 156] on input "text" at bounding box center [460, 155] width 176 height 20
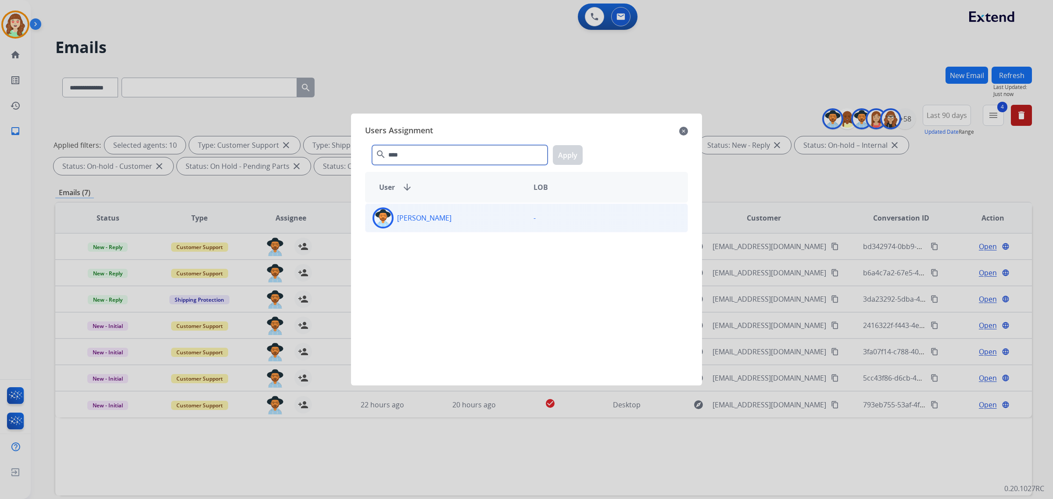
type input "****"
click at [471, 218] on div "[PERSON_NAME]" at bounding box center [446, 218] width 161 height 21
click at [572, 158] on button "Apply" at bounding box center [568, 155] width 30 height 20
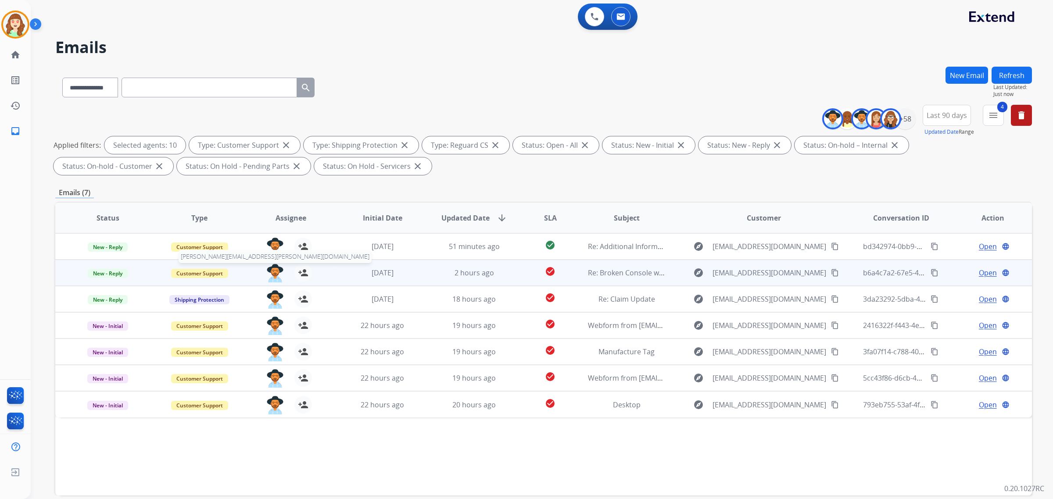
click at [276, 270] on img at bounding box center [275, 273] width 18 height 18
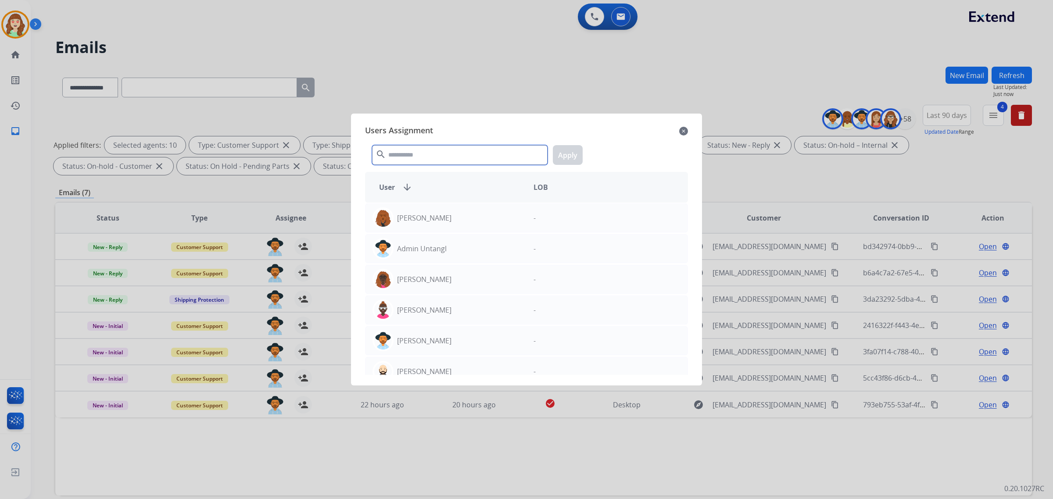
click at [464, 160] on input "text" at bounding box center [460, 155] width 176 height 20
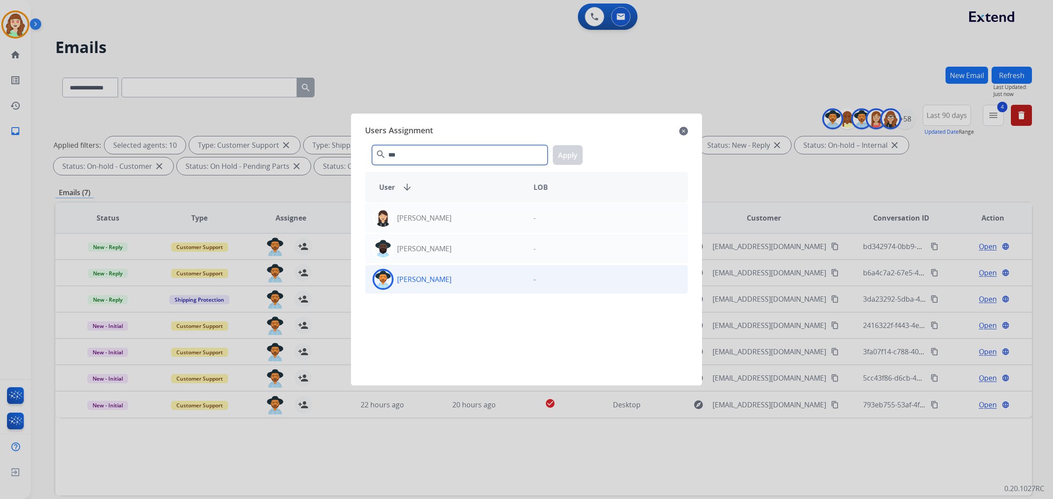
type input "***"
drag, startPoint x: 470, startPoint y: 280, endPoint x: 595, endPoint y: 172, distance: 165.5
click at [470, 279] on div "[PERSON_NAME]" at bounding box center [446, 279] width 161 height 21
click at [566, 156] on button "Apply" at bounding box center [568, 155] width 30 height 20
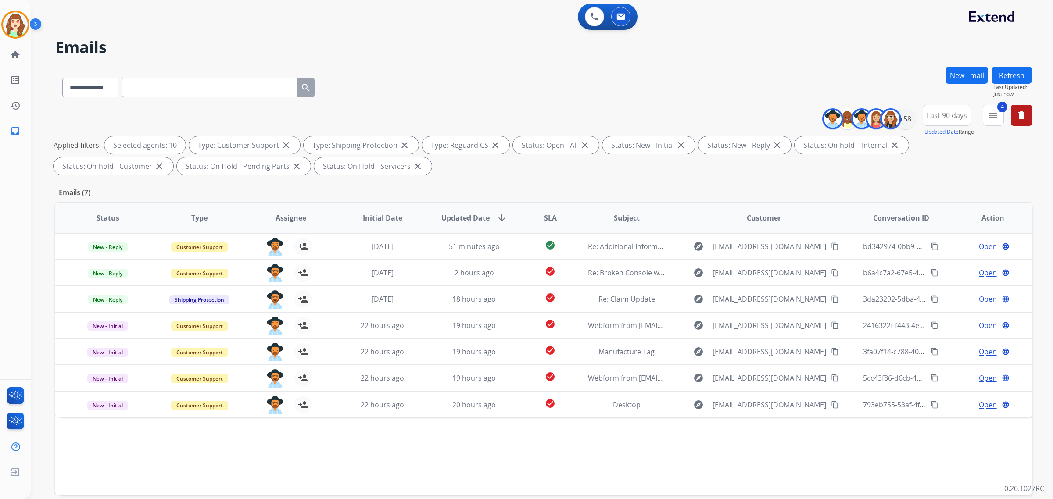
drag, startPoint x: 534, startPoint y: 62, endPoint x: 488, endPoint y: 1, distance: 76.7
click at [534, 57] on div "**********" at bounding box center [531, 281] width 1001 height 499
